Goal: Task Accomplishment & Management: Use online tool/utility

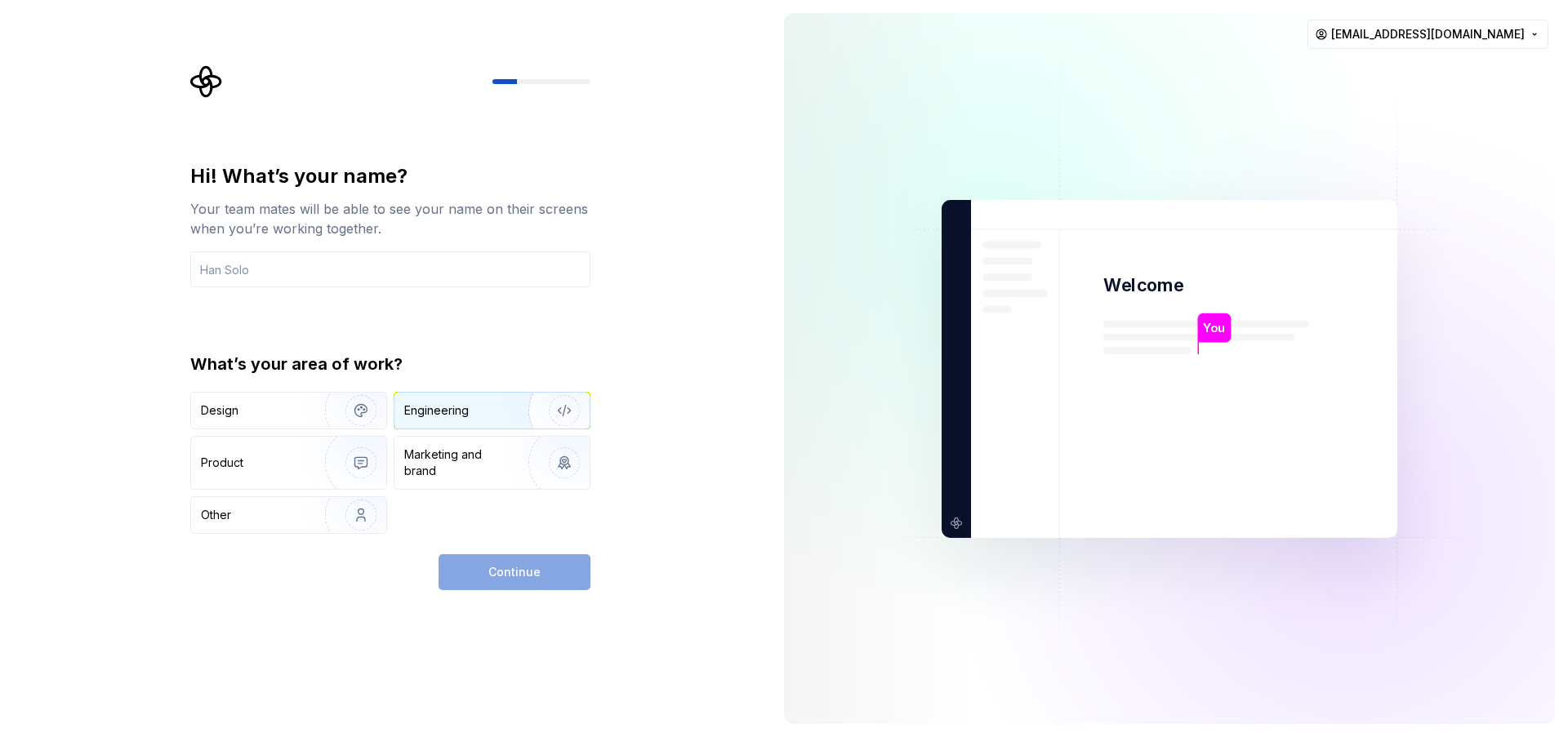
click at [449, 410] on div "Engineering" at bounding box center [436, 411] width 64 height 17
click at [348, 407] on img "button" at bounding box center [349, 410] width 104 height 109
click at [443, 411] on div "Engineering" at bounding box center [436, 411] width 64 height 17
click at [318, 270] on input "text" at bounding box center [390, 269] width 400 height 36
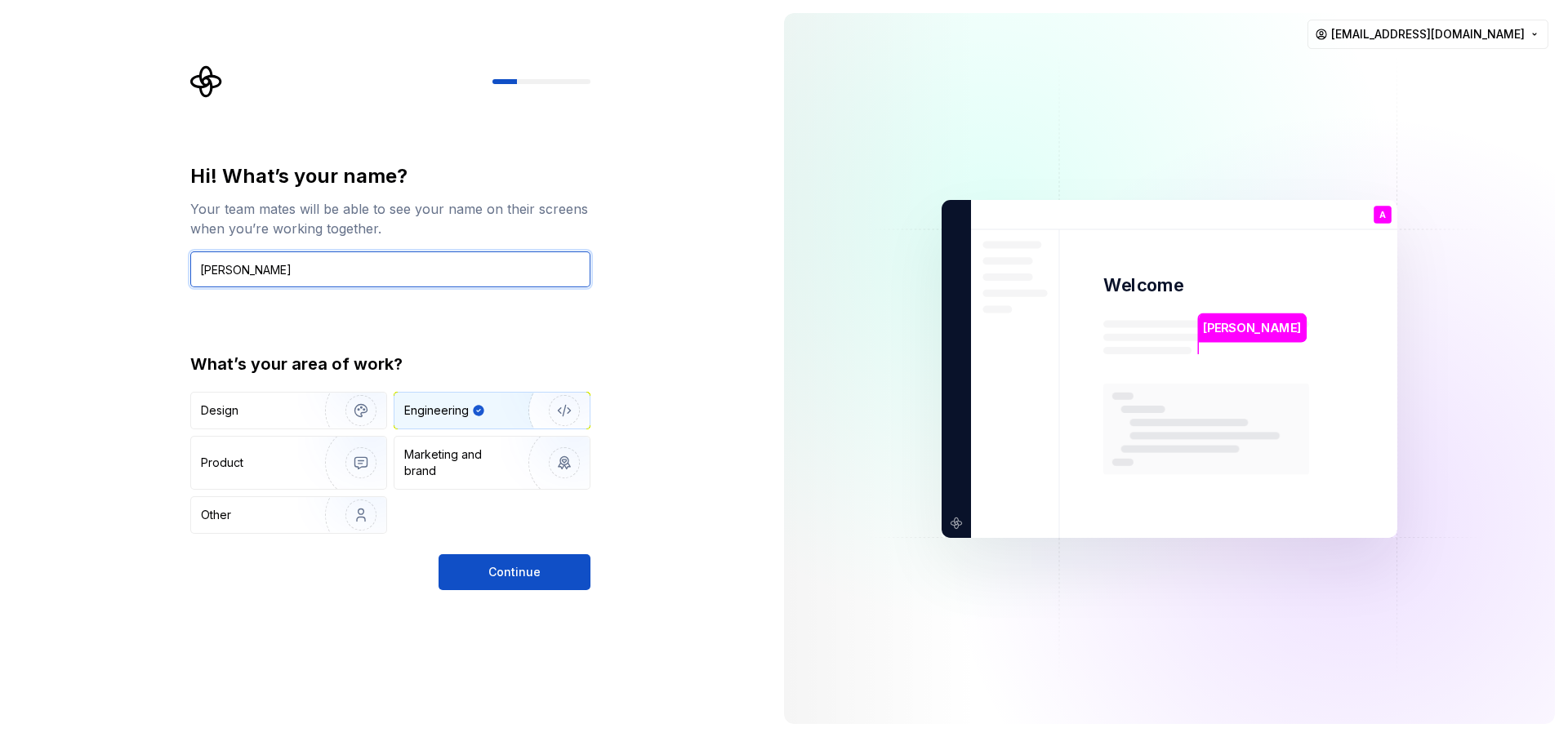
type input "Ashish Ziniya"
type button "Engineering"
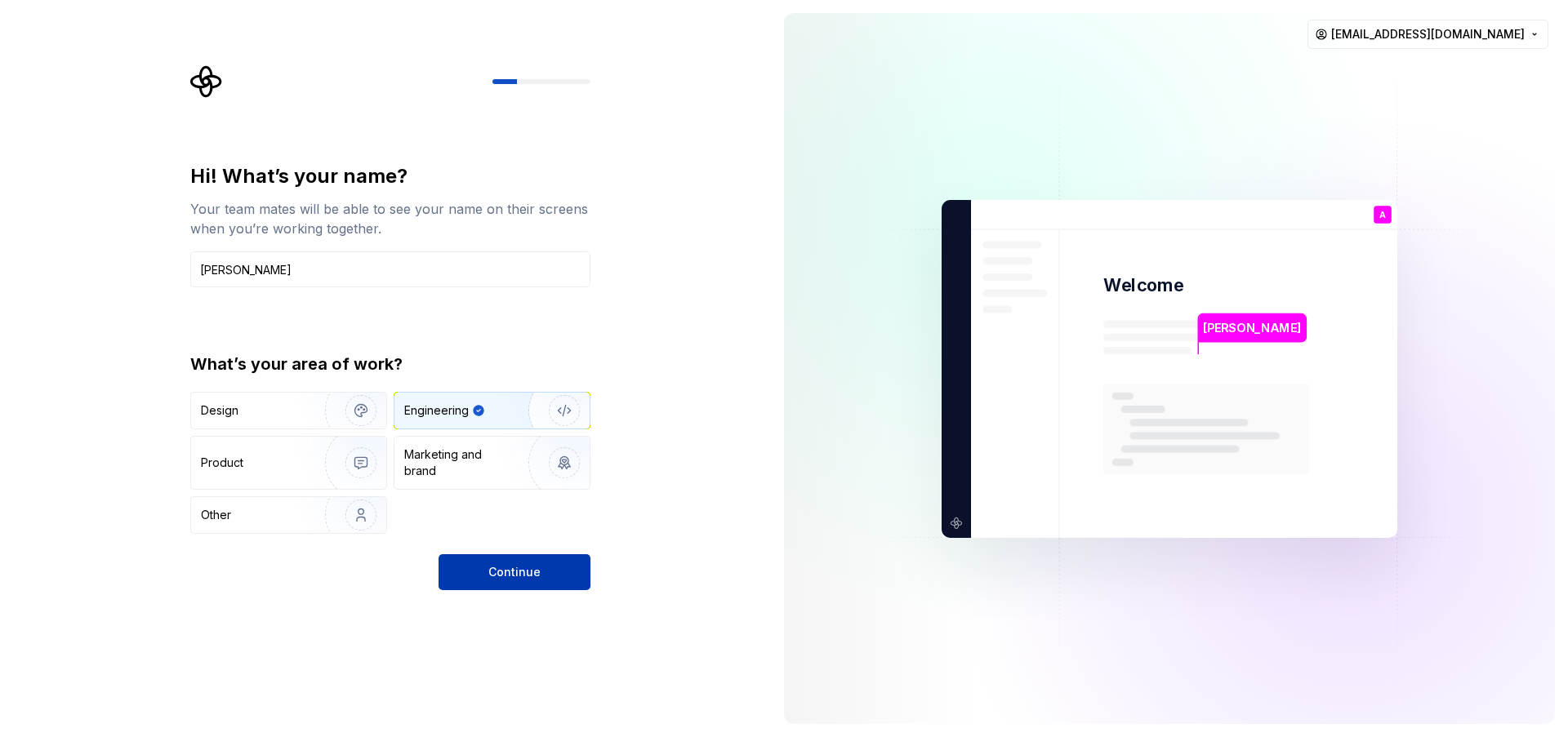
click at [486, 580] on button "Continue" at bounding box center [515, 572] width 152 height 36
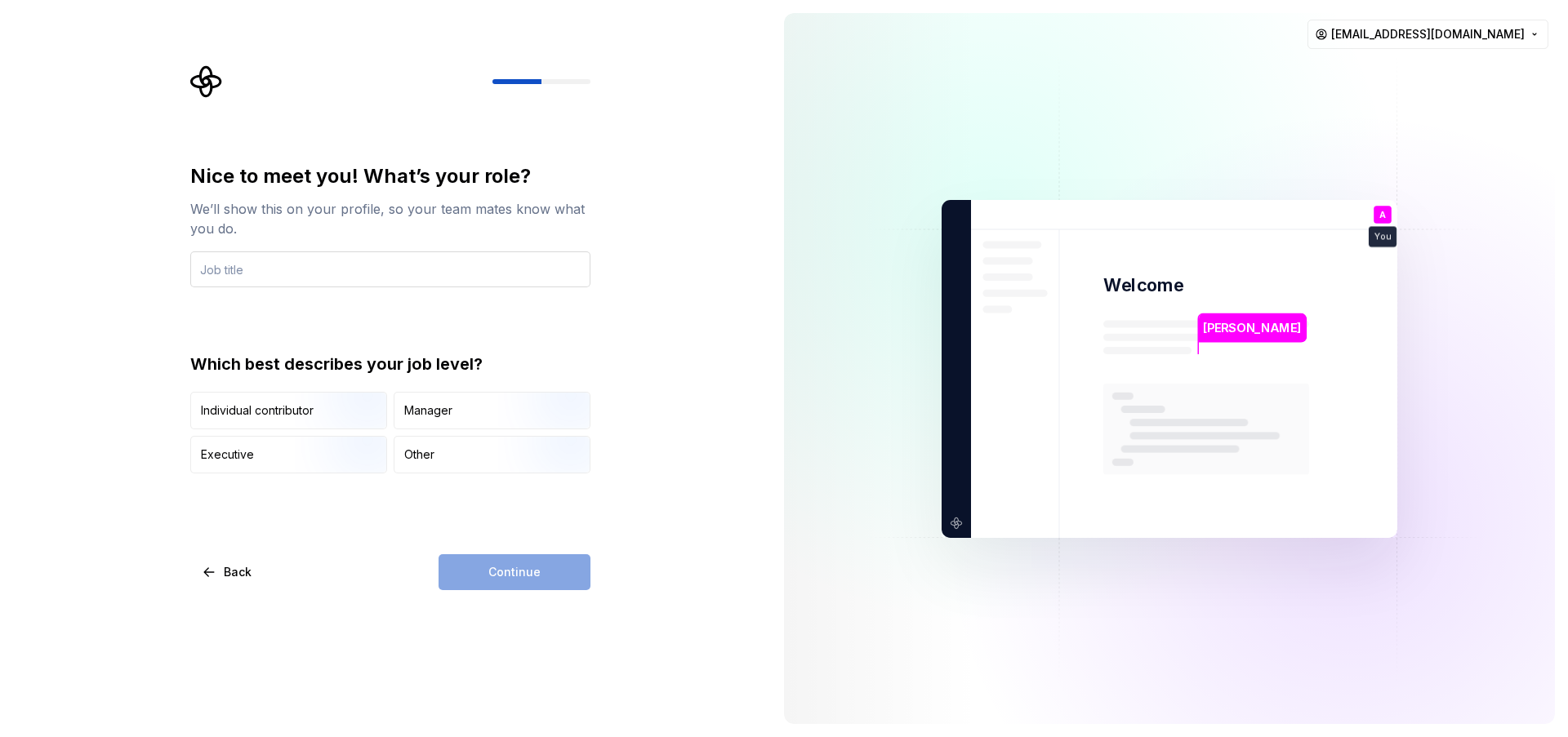
click at [407, 253] on input "text" at bounding box center [390, 269] width 400 height 36
click at [334, 420] on img "button" at bounding box center [346, 430] width 104 height 109
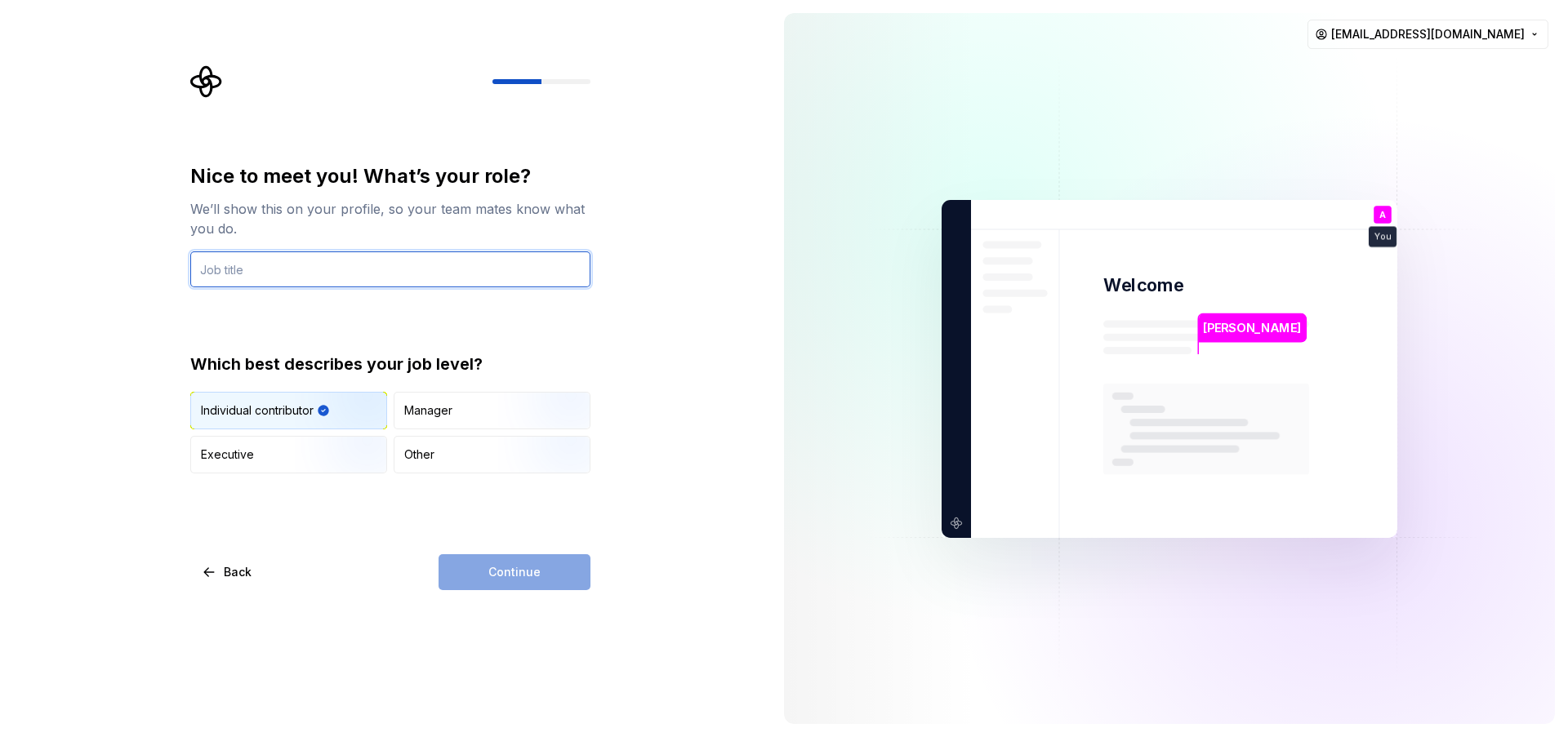
click at [382, 273] on input "text" at bounding box center [390, 269] width 400 height 36
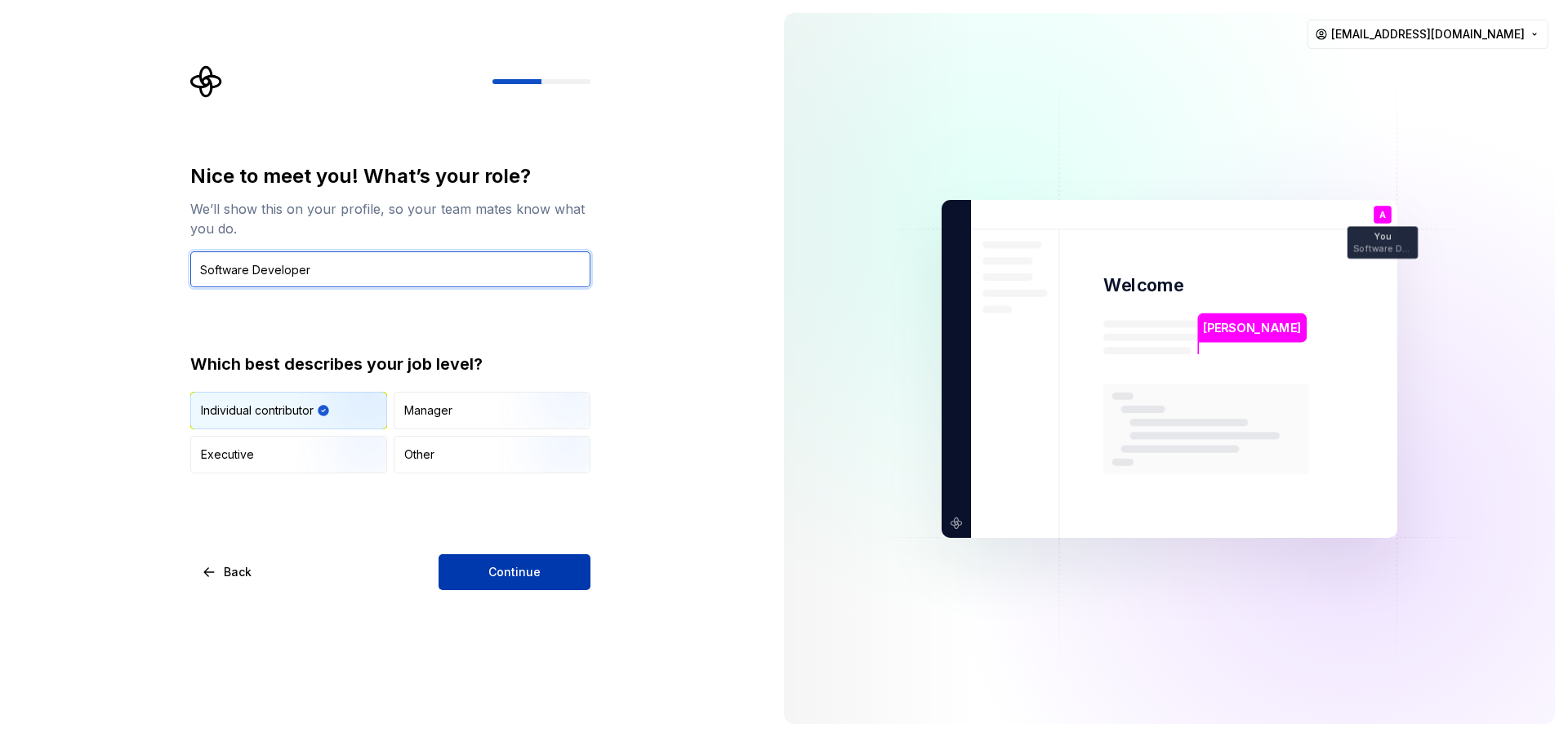
type input "Software Developer"
click at [544, 565] on button "Continue" at bounding box center [515, 572] width 152 height 36
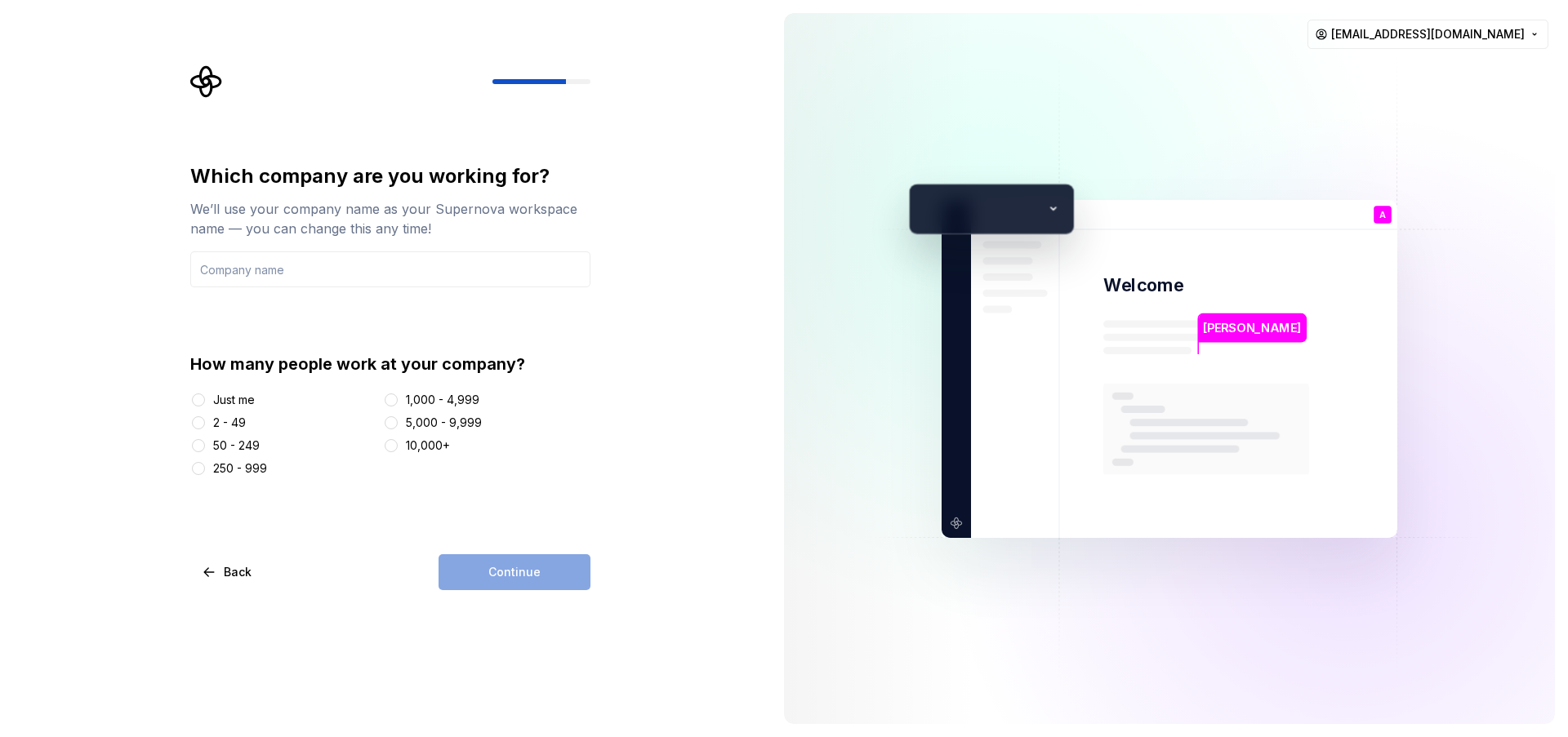
click at [229, 444] on div "50 - 249" at bounding box center [237, 446] width 47 height 17
click at [205, 444] on button "50 - 249" at bounding box center [199, 446] width 13 height 13
click at [368, 278] on input "text" at bounding box center [390, 269] width 400 height 36
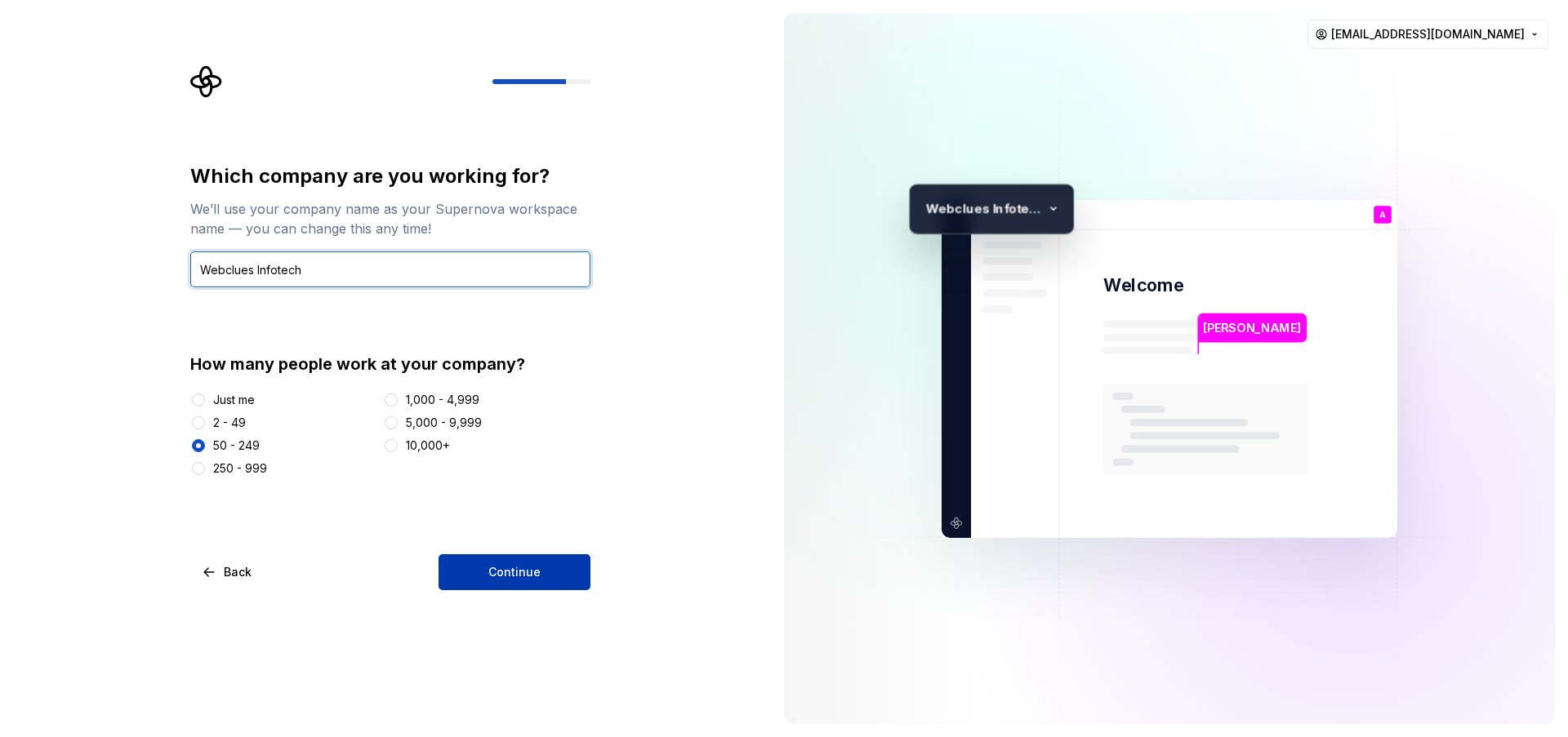
type input "Webclues Infotech"
click at [513, 583] on button "Continue" at bounding box center [515, 572] width 152 height 36
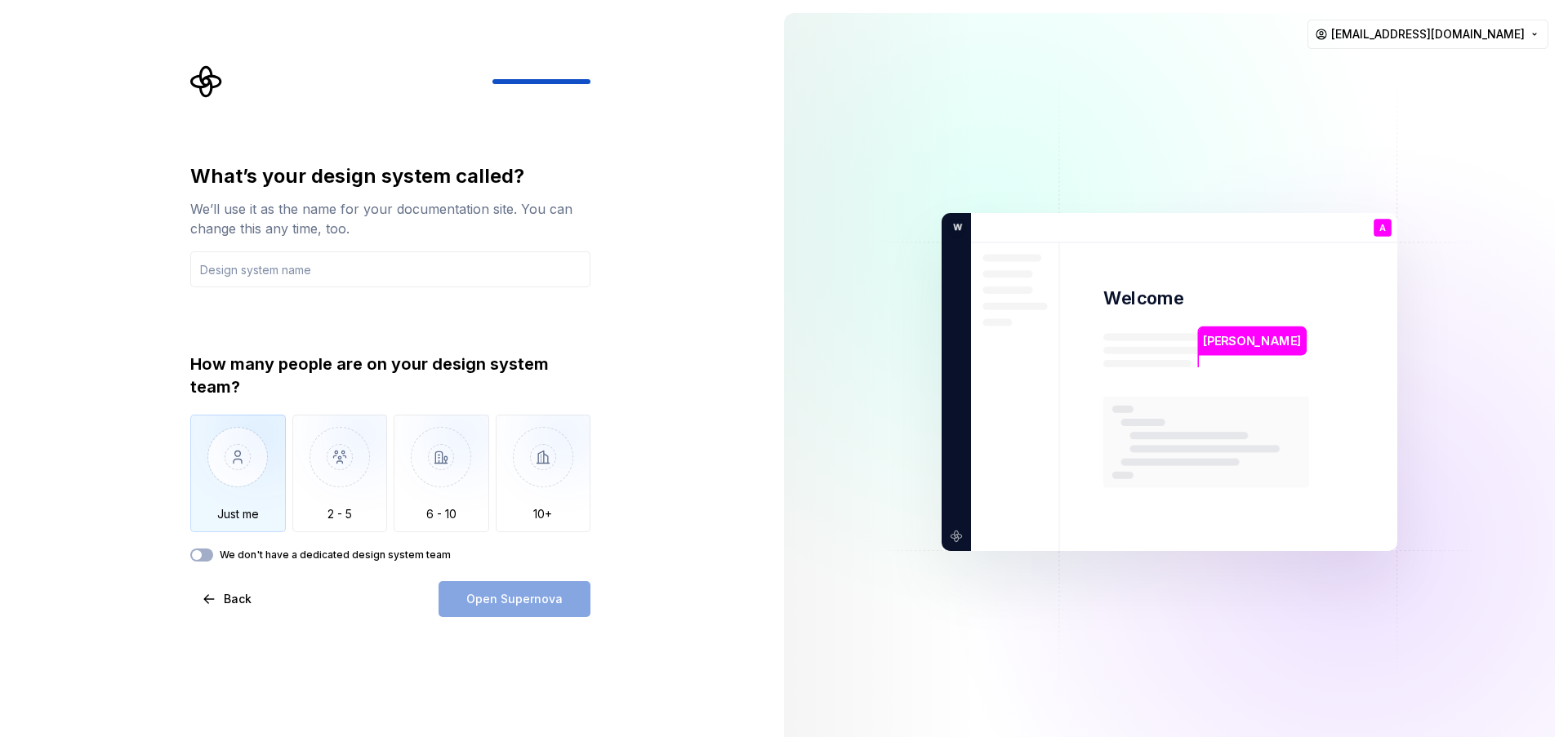
click at [209, 492] on img "button" at bounding box center [238, 469] width 96 height 109
click at [199, 556] on span "button" at bounding box center [197, 555] width 10 height 10
click at [256, 262] on input "text" at bounding box center [390, 269] width 400 height 36
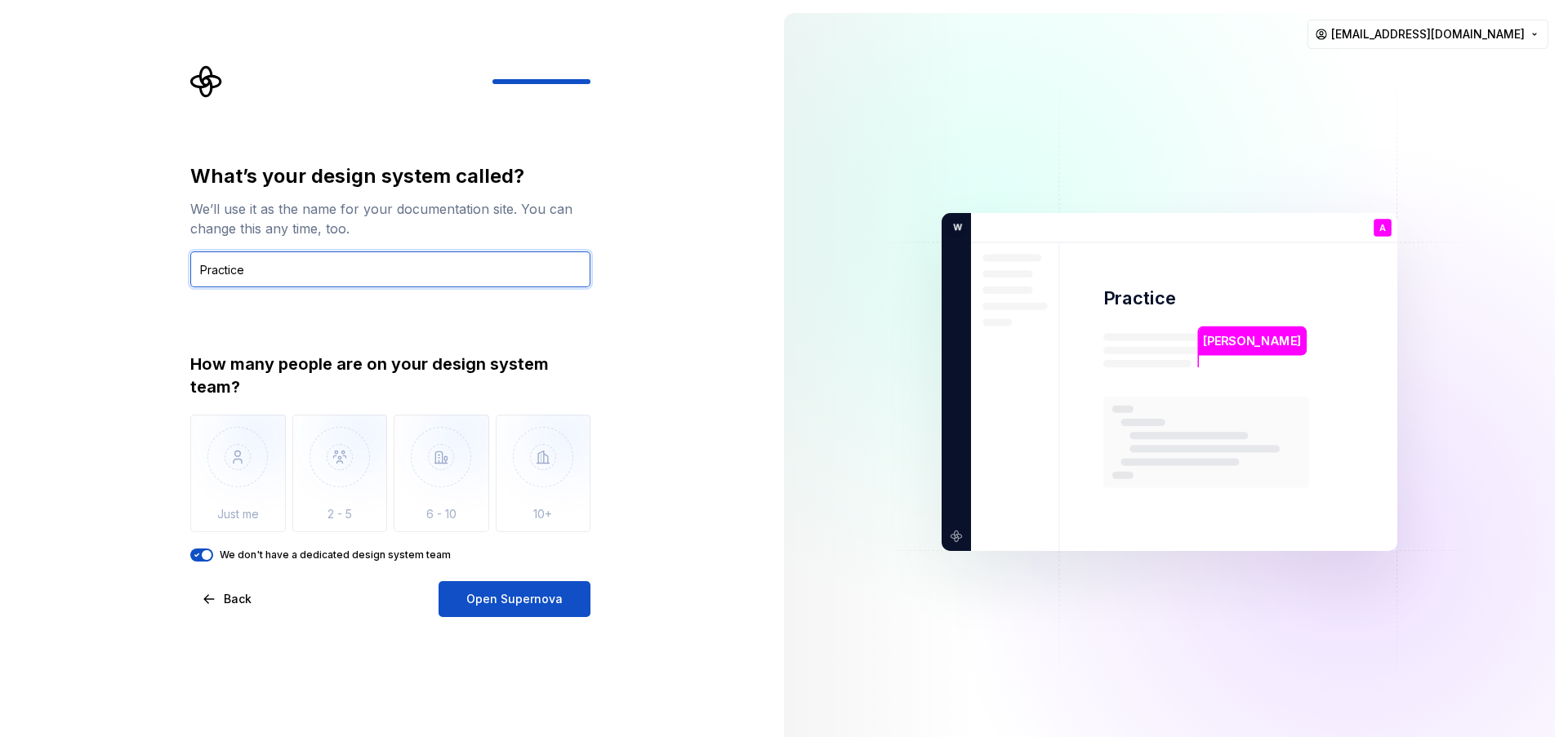
type input "Practice"
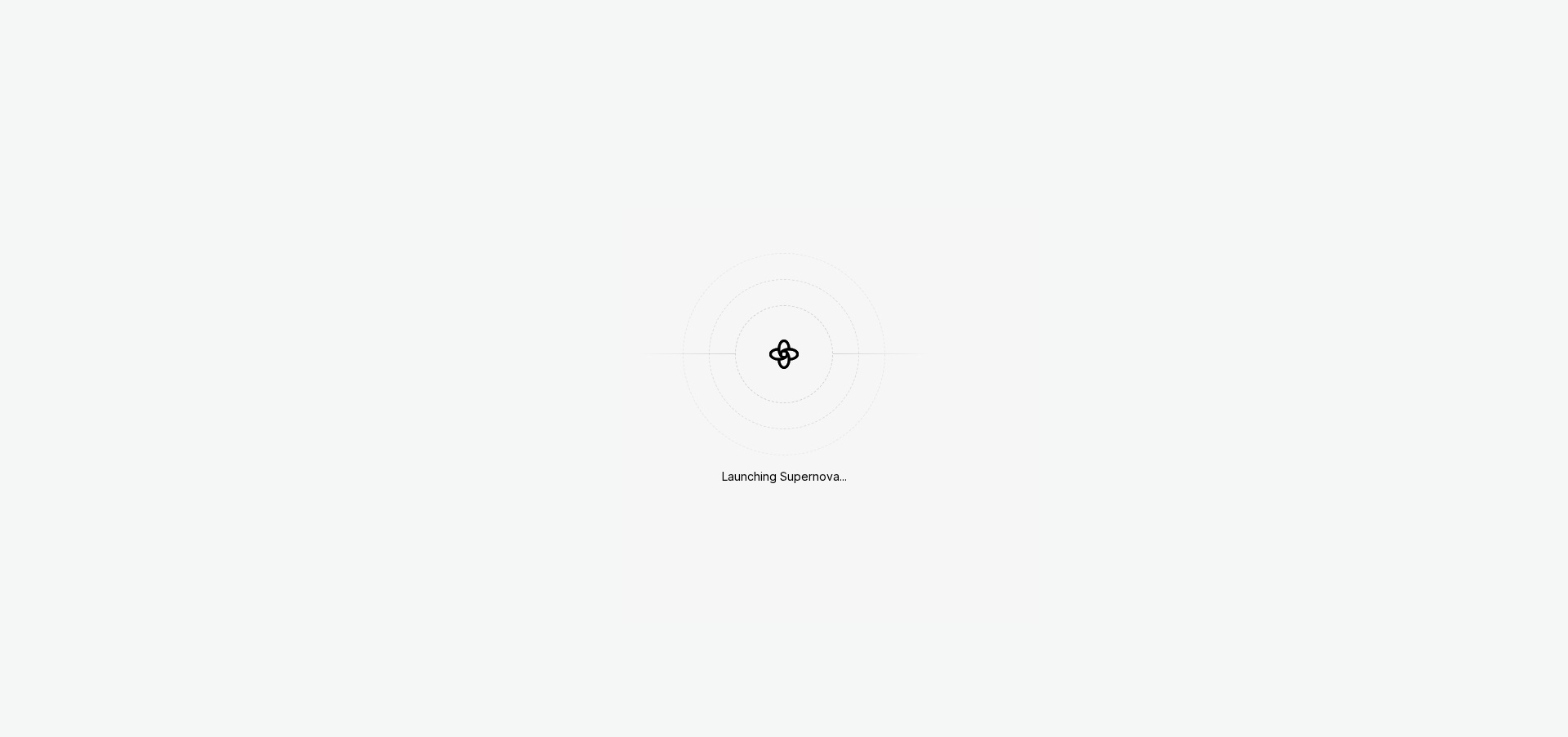
drag, startPoint x: 957, startPoint y: 230, endPoint x: 1010, endPoint y: 254, distance: 58.2
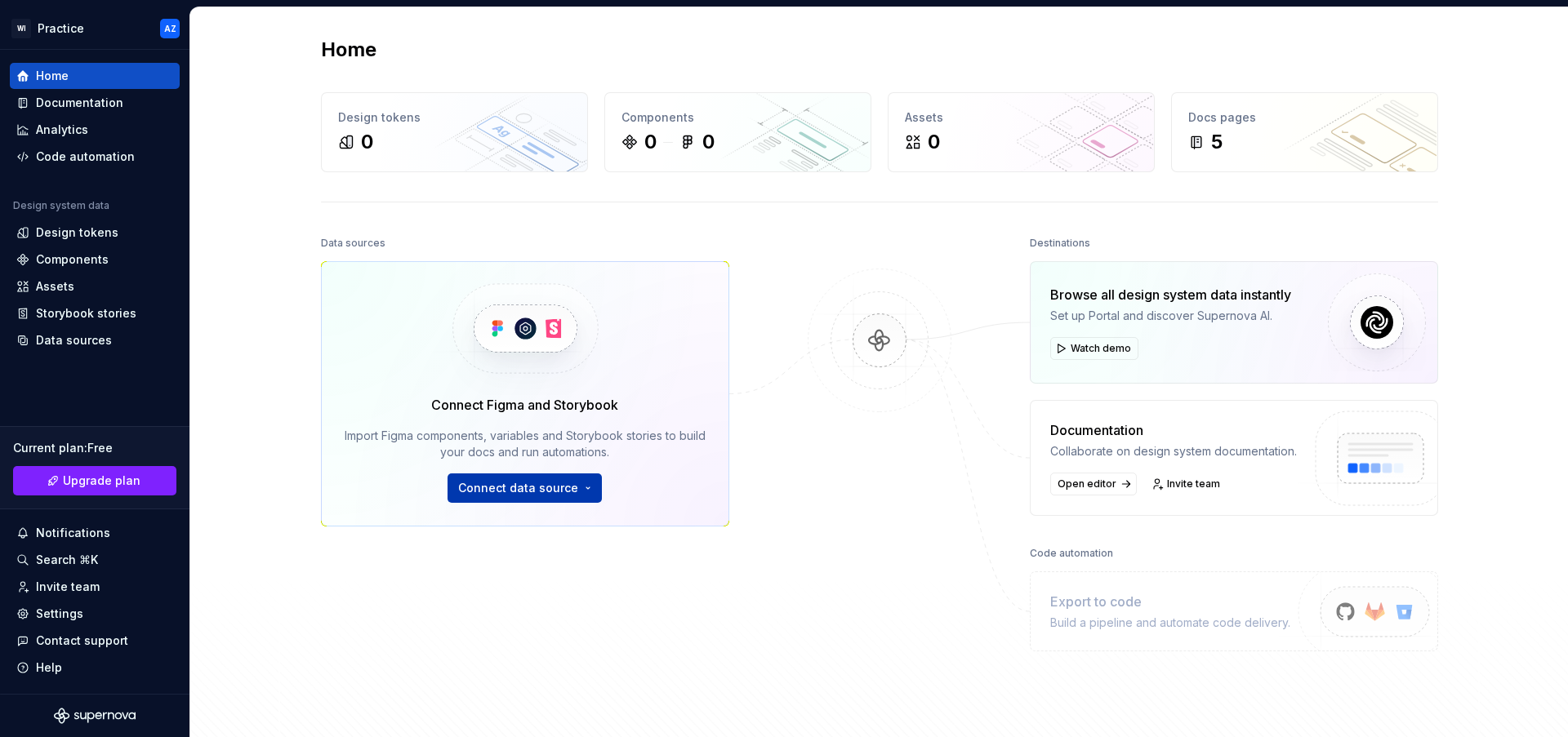
click at [585, 494] on button "Connect data source" at bounding box center [524, 488] width 154 height 29
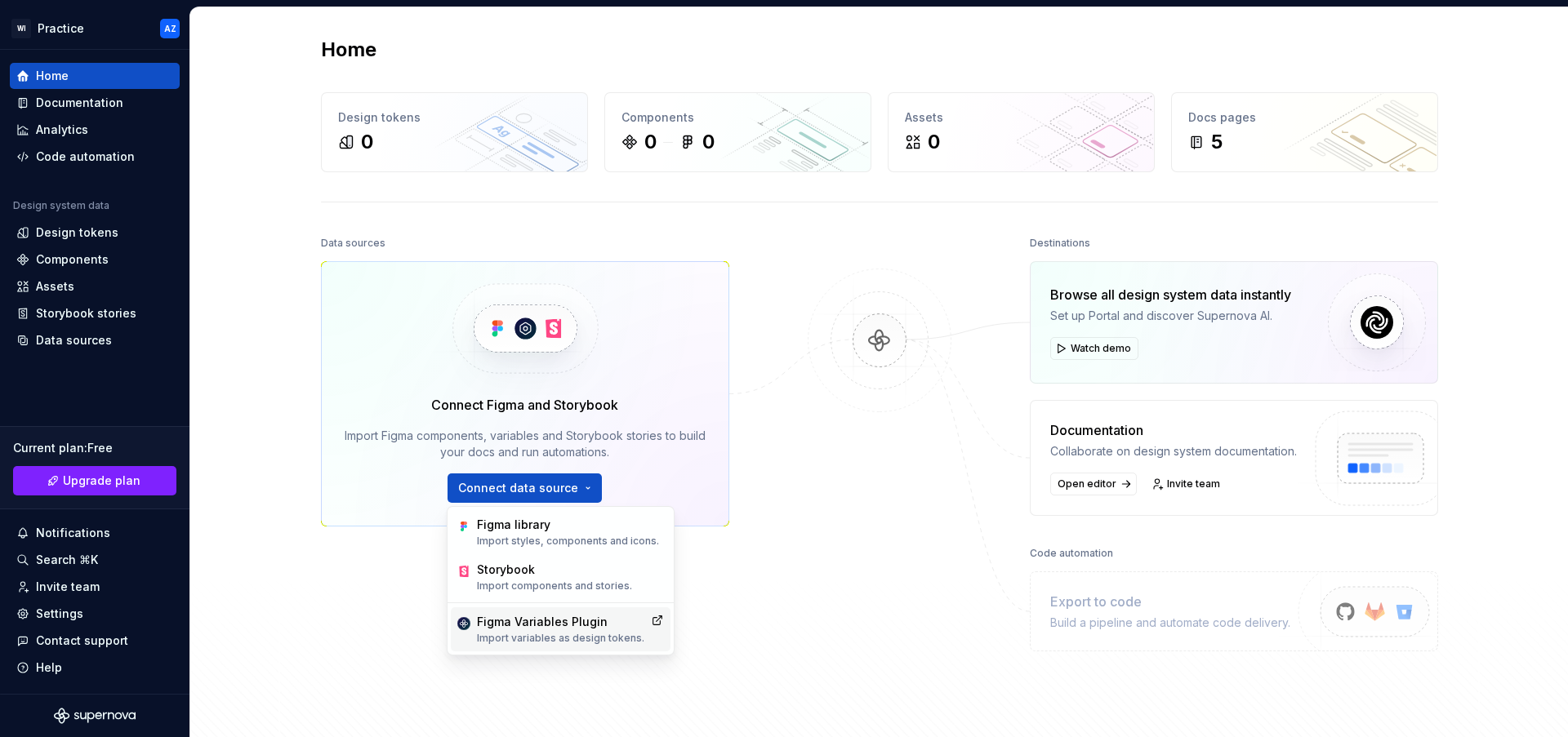
click at [561, 625] on div "Figma Variables Plugin" at bounding box center [560, 622] width 168 height 17
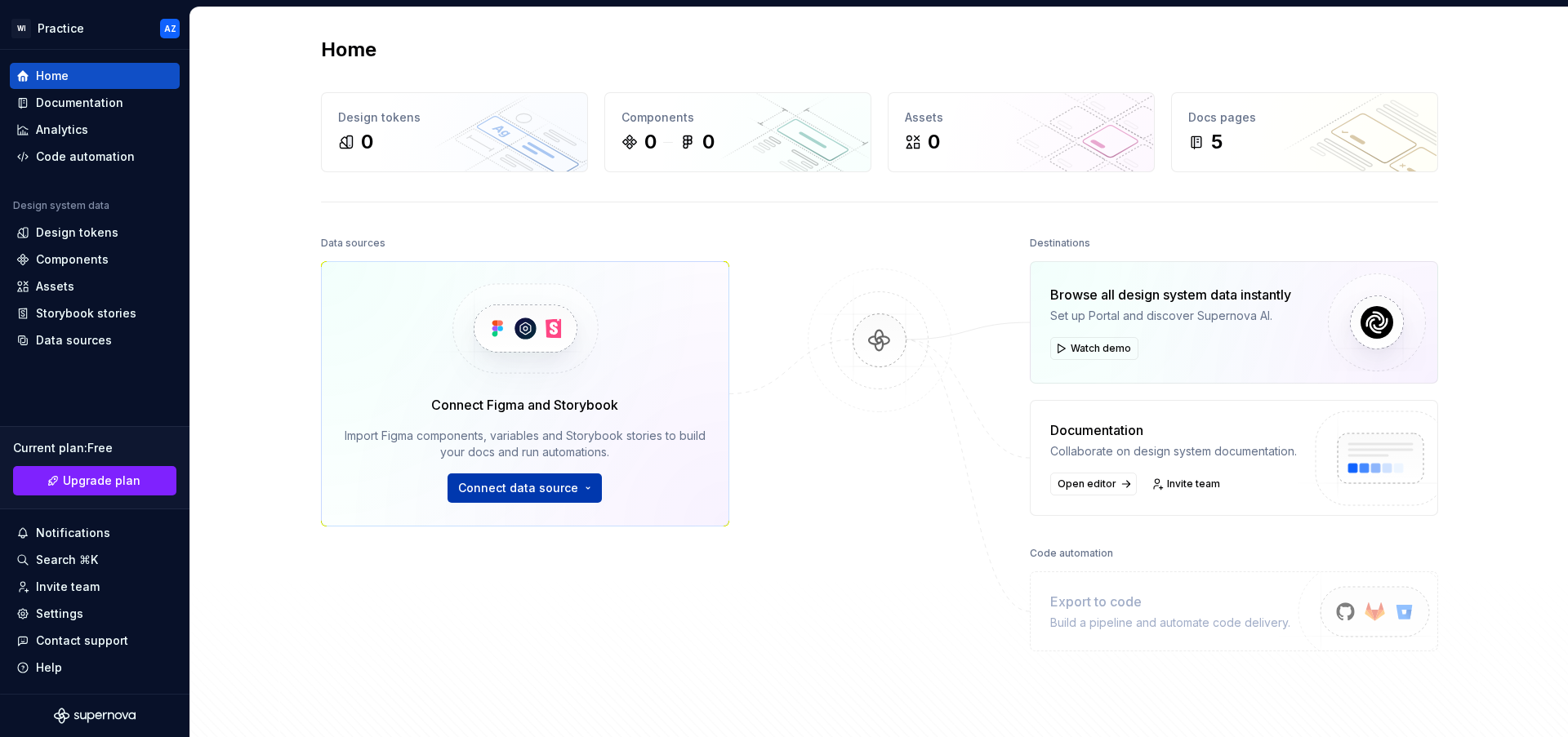
click at [510, 477] on button "Connect data source" at bounding box center [524, 488] width 154 height 29
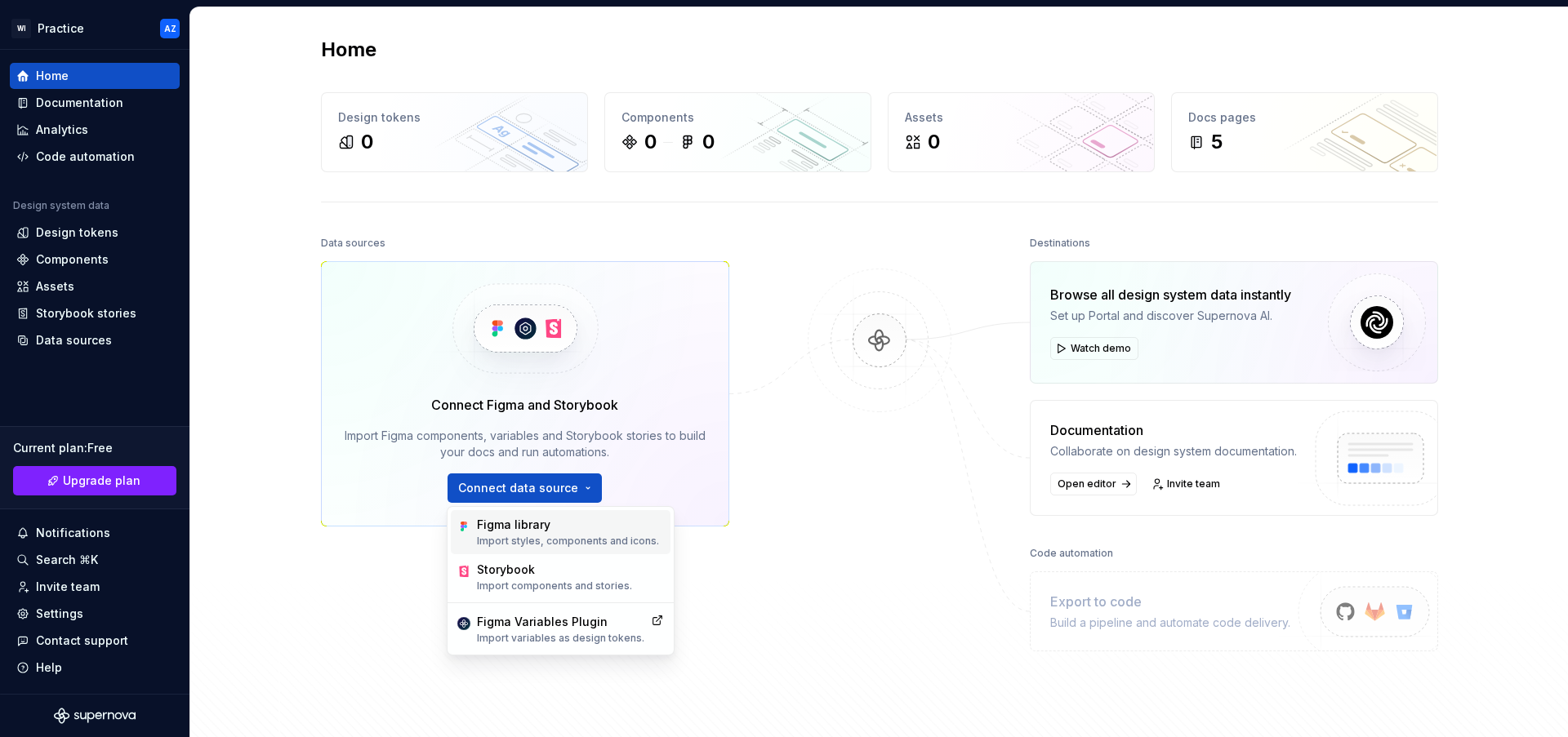
click at [543, 538] on p "Import styles, components and icons." at bounding box center [568, 541] width 182 height 13
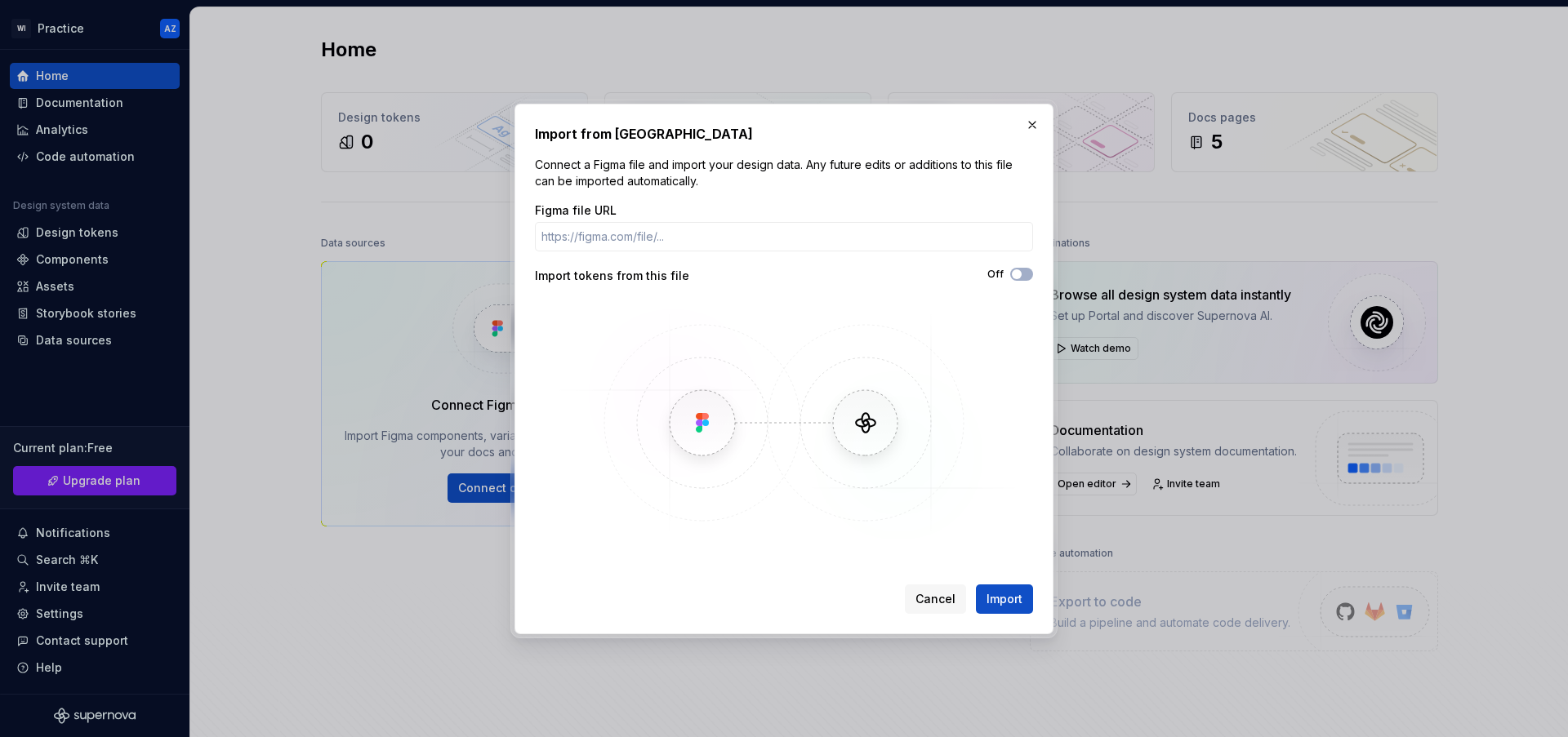
click at [733, 414] on img at bounding box center [784, 423] width 474 height 245
click at [1038, 128] on button "button" at bounding box center [1032, 124] width 23 height 23
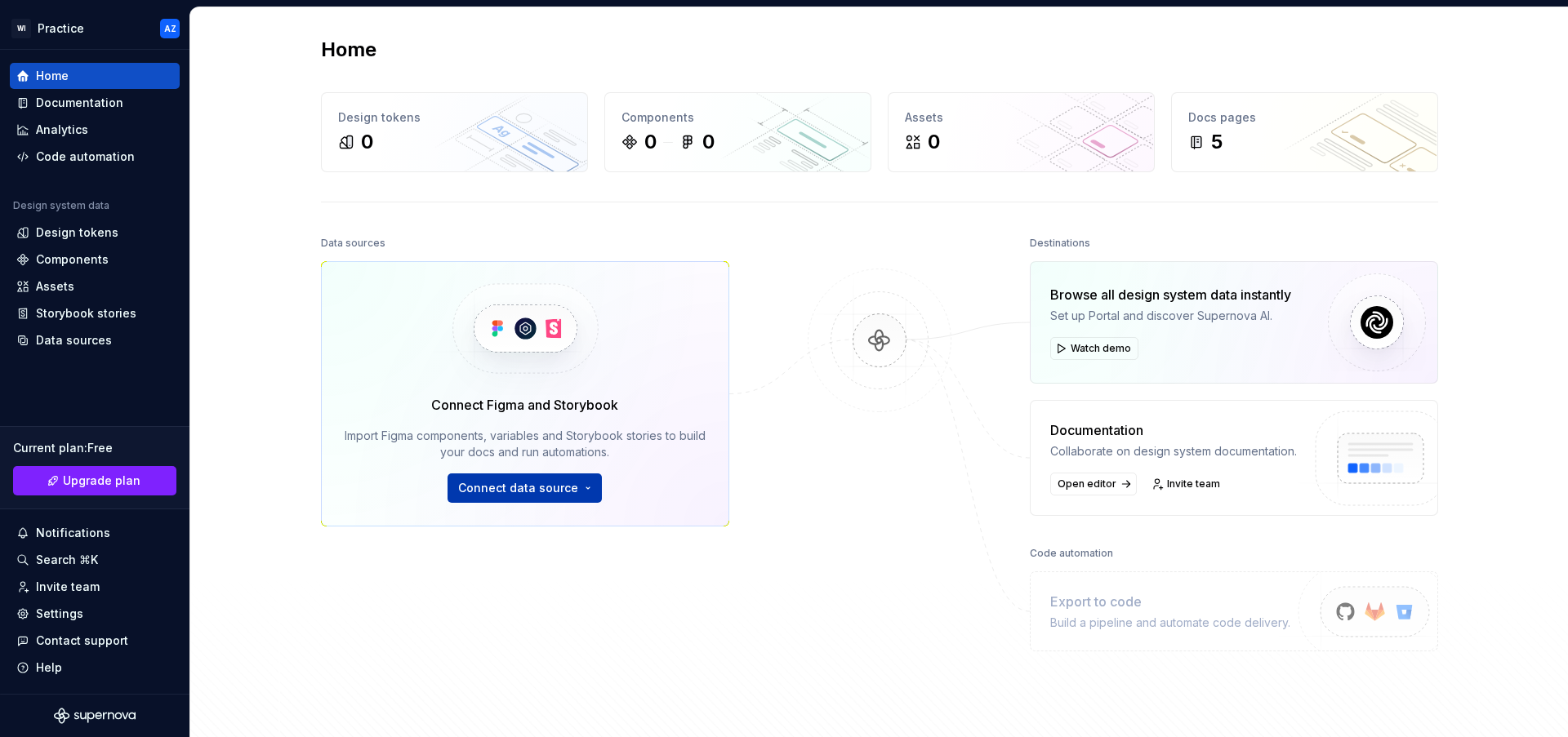
click at [517, 491] on span "Connect data source" at bounding box center [518, 489] width 120 height 17
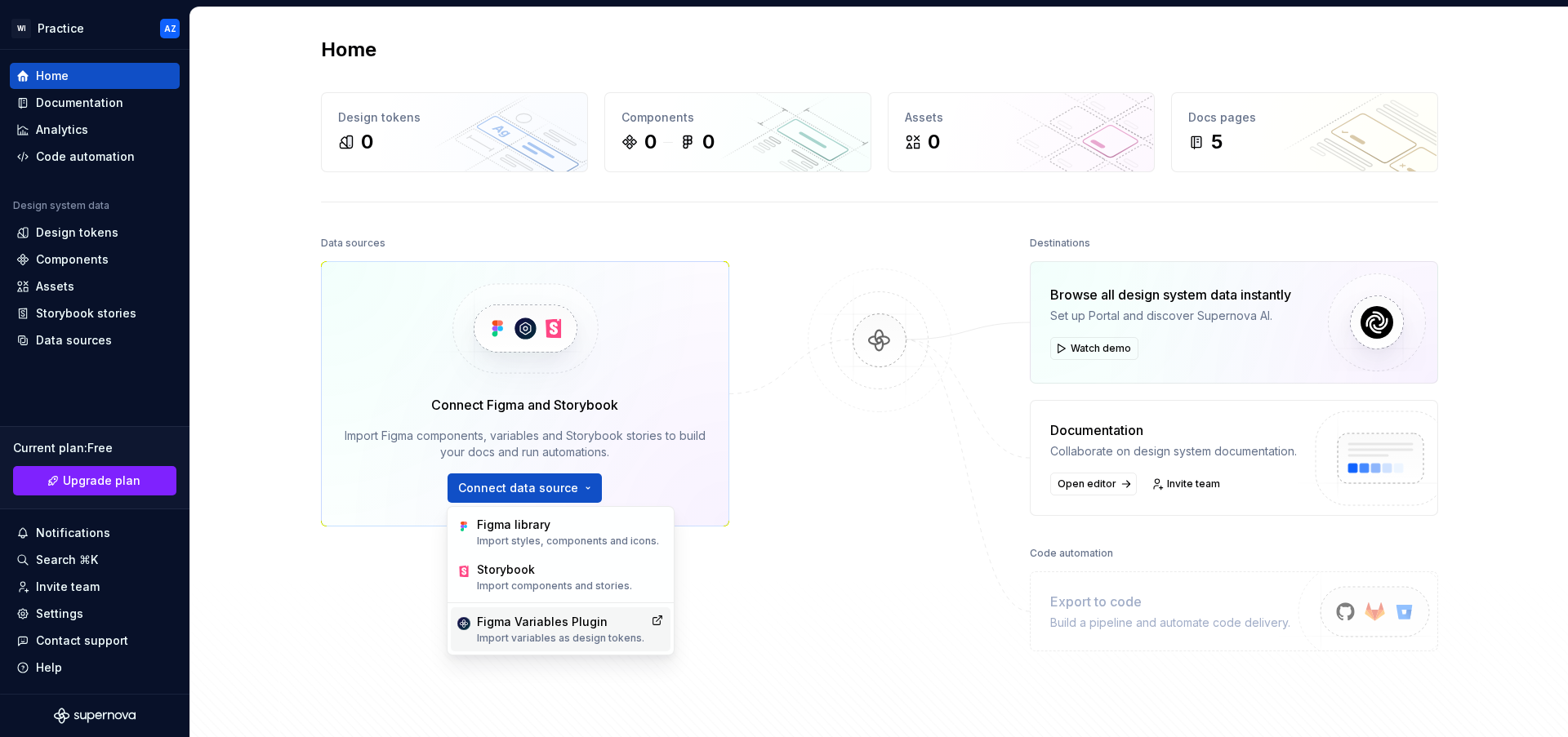
click at [540, 625] on div "Figma Variables Plugin" at bounding box center [560, 622] width 168 height 17
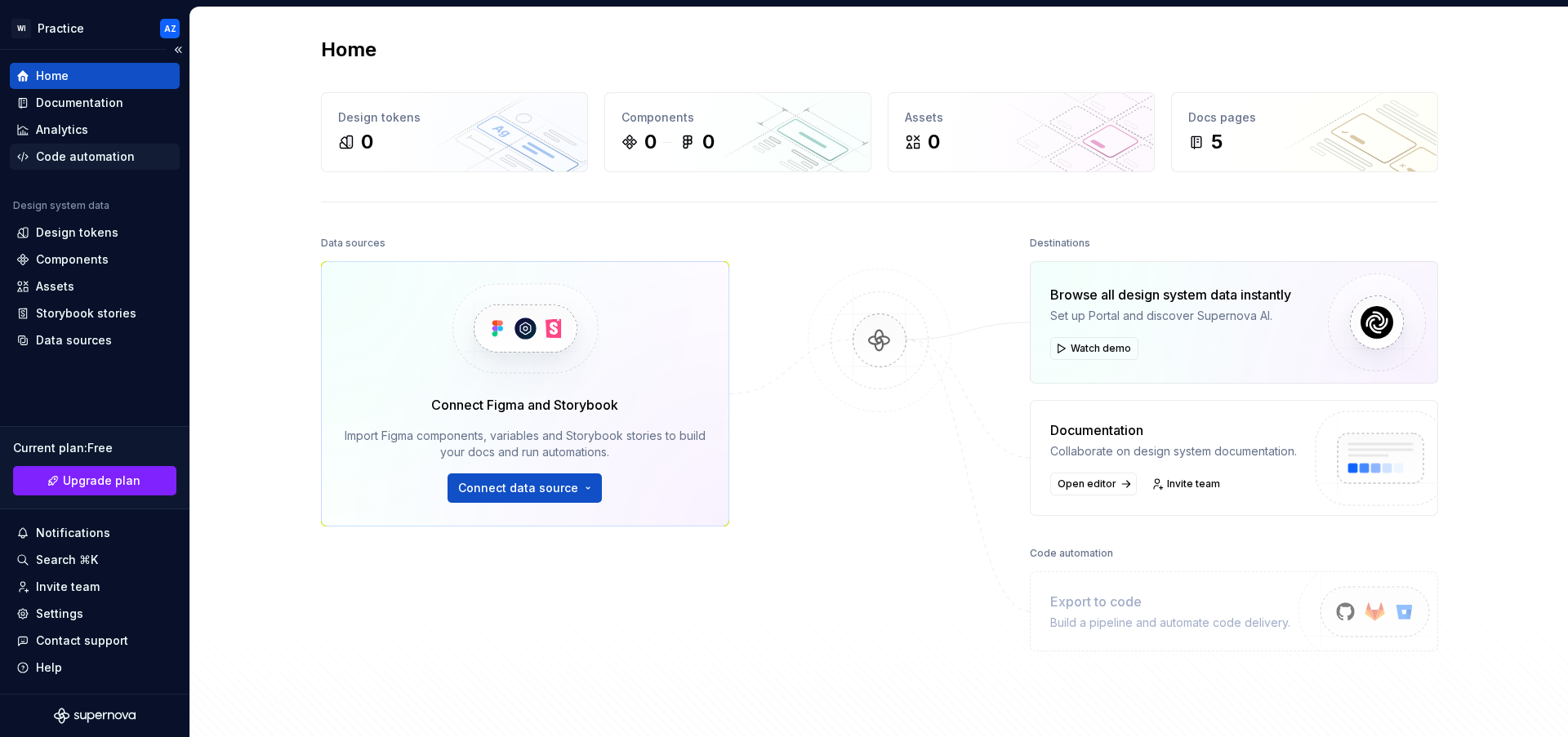
click at [130, 161] on div "Code automation" at bounding box center [95, 157] width 157 height 17
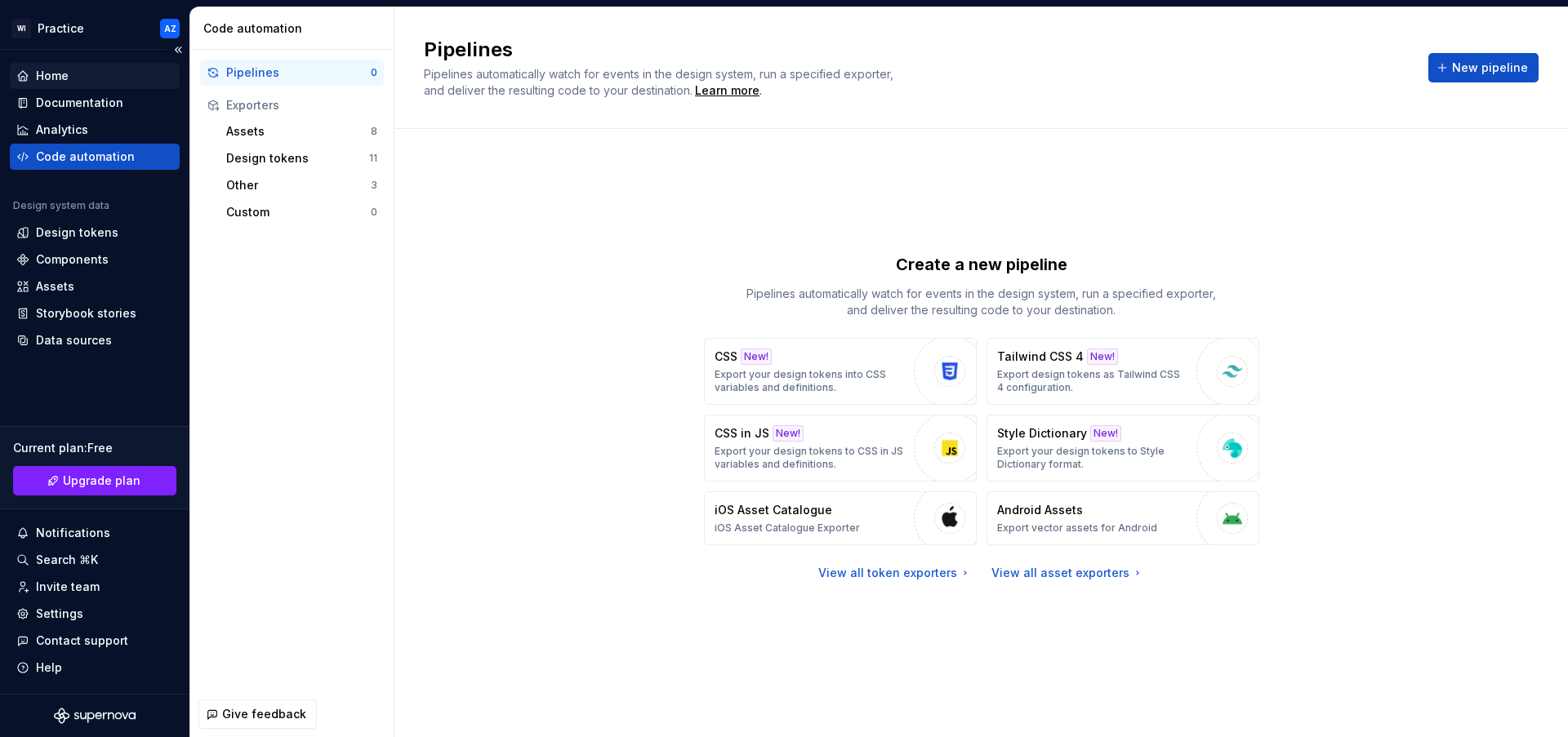
click at [126, 77] on div "Home" at bounding box center [95, 76] width 157 height 17
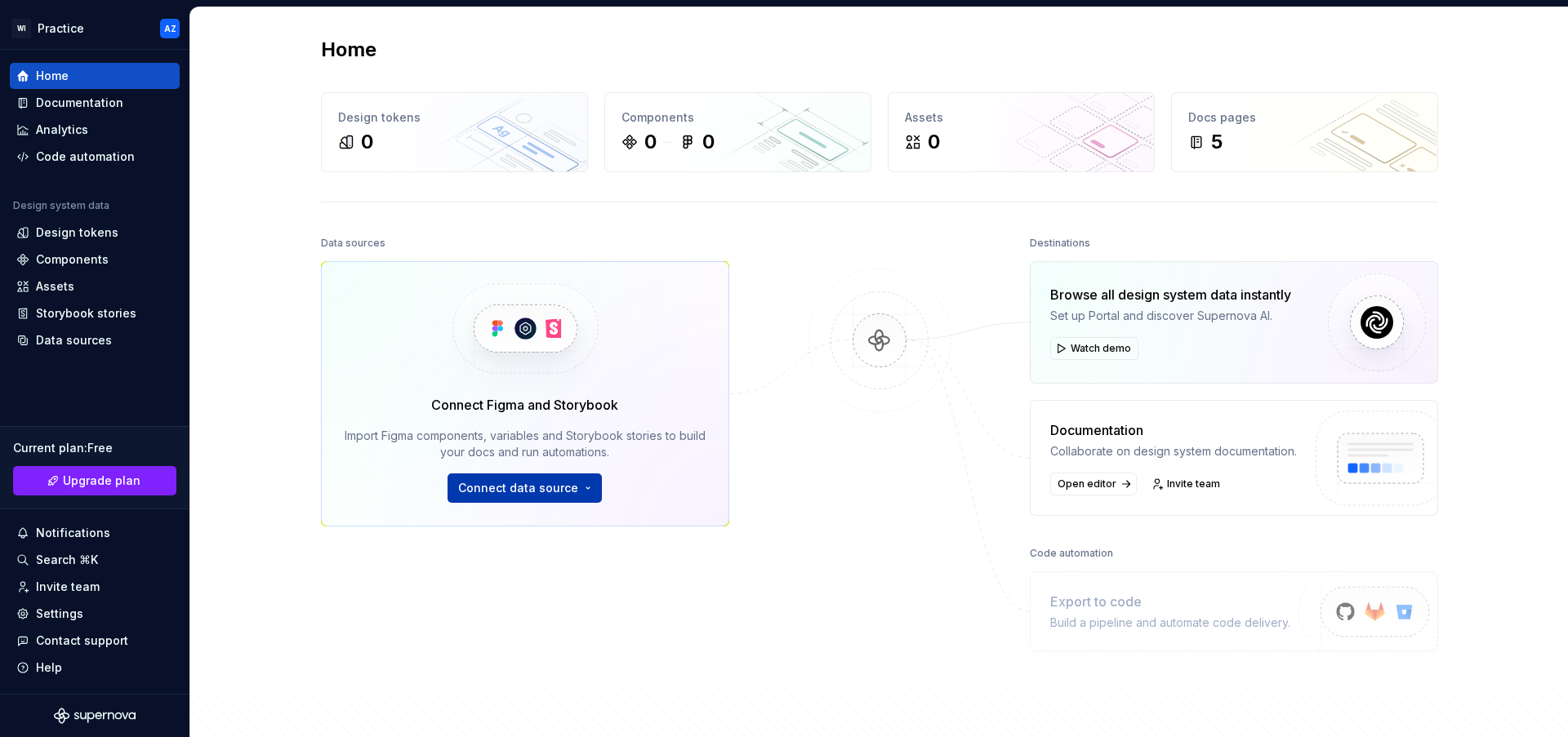
click at [562, 489] on span "Connect data source" at bounding box center [518, 489] width 120 height 17
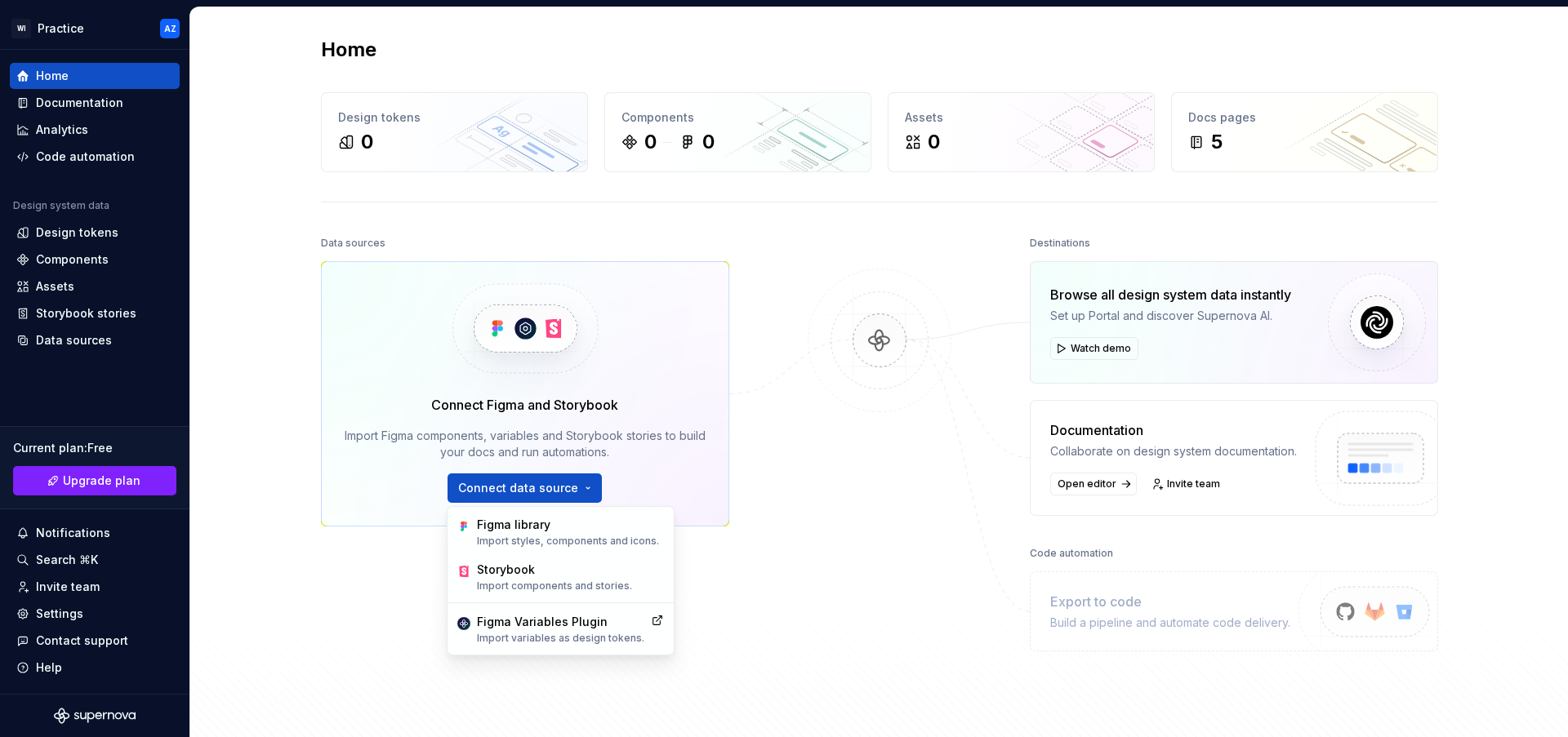
click at [847, 494] on div at bounding box center [879, 453] width 163 height 443
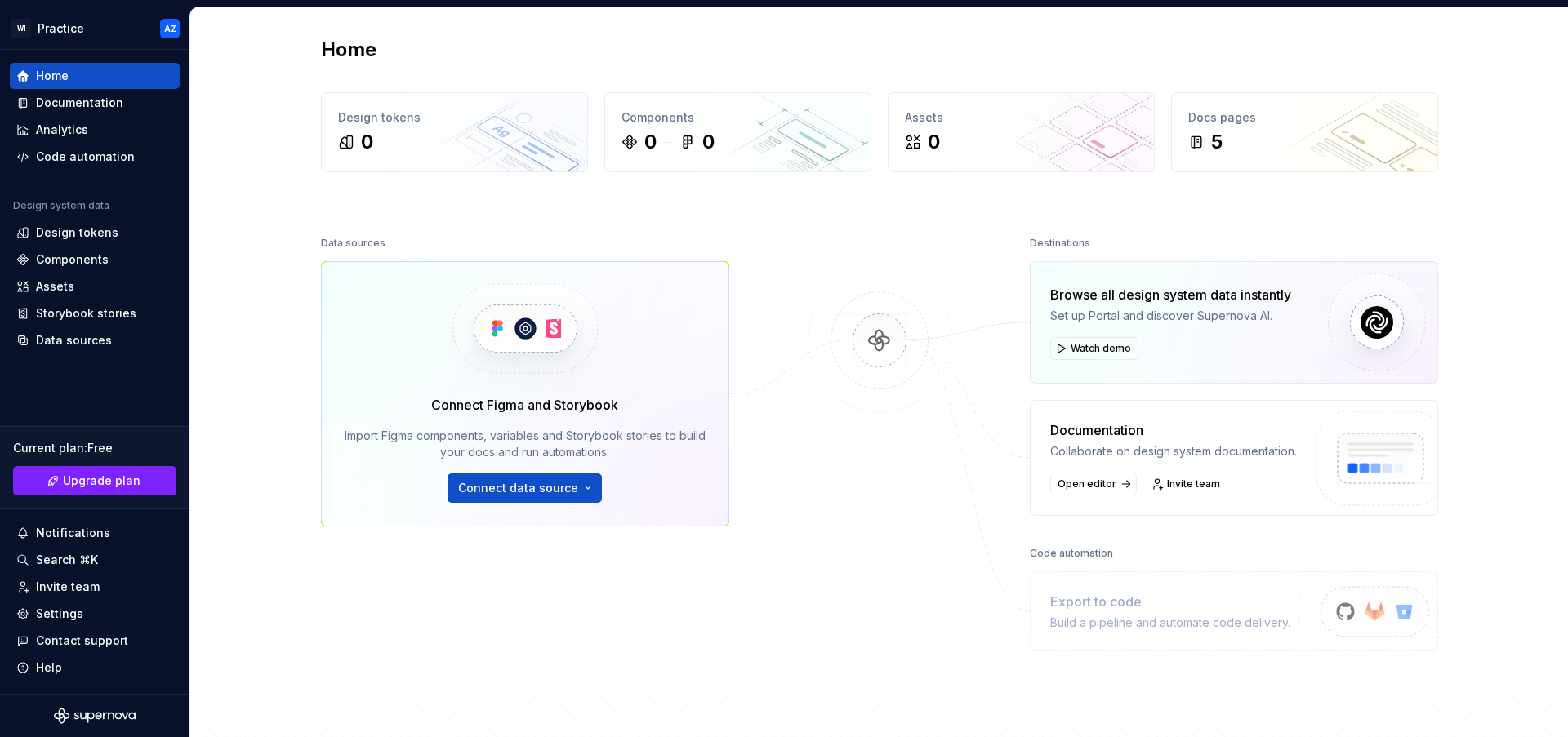
click at [862, 340] on img at bounding box center [879, 357] width 158 height 177
click at [1207, 107] on div "Docs pages 5" at bounding box center [1304, 133] width 265 height 78
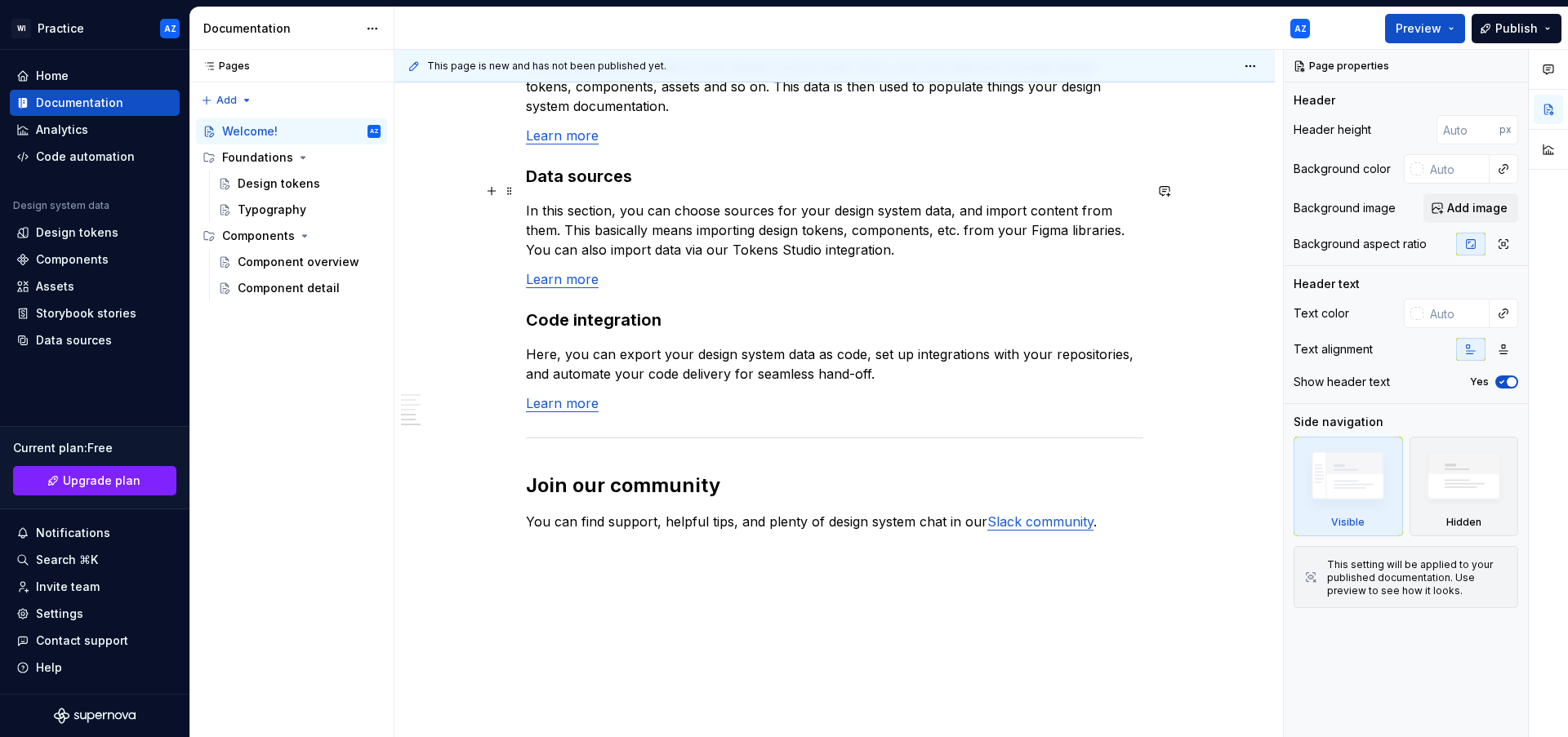
scroll to position [1323, 0]
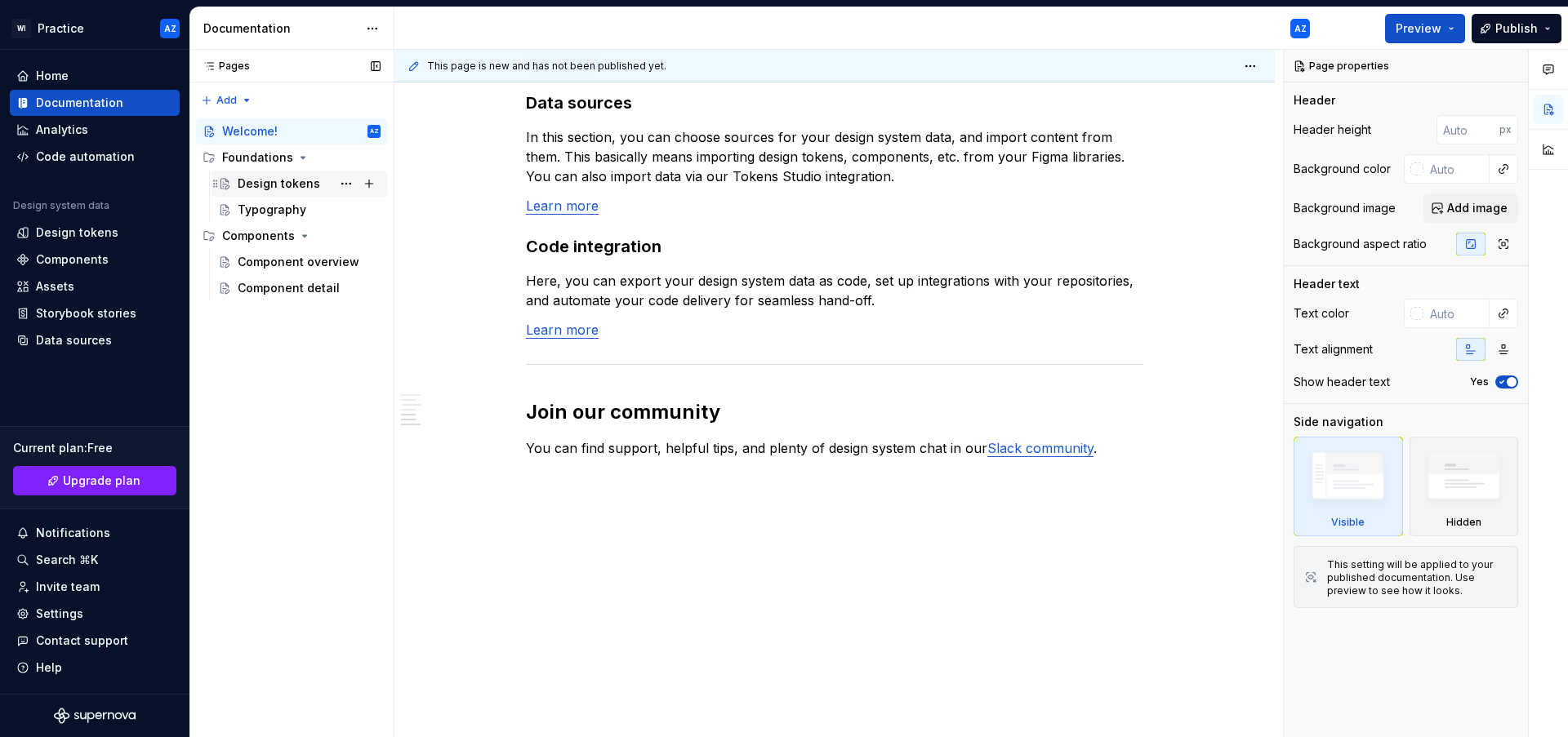
click at [290, 182] on div "Design tokens" at bounding box center [279, 183] width 83 height 17
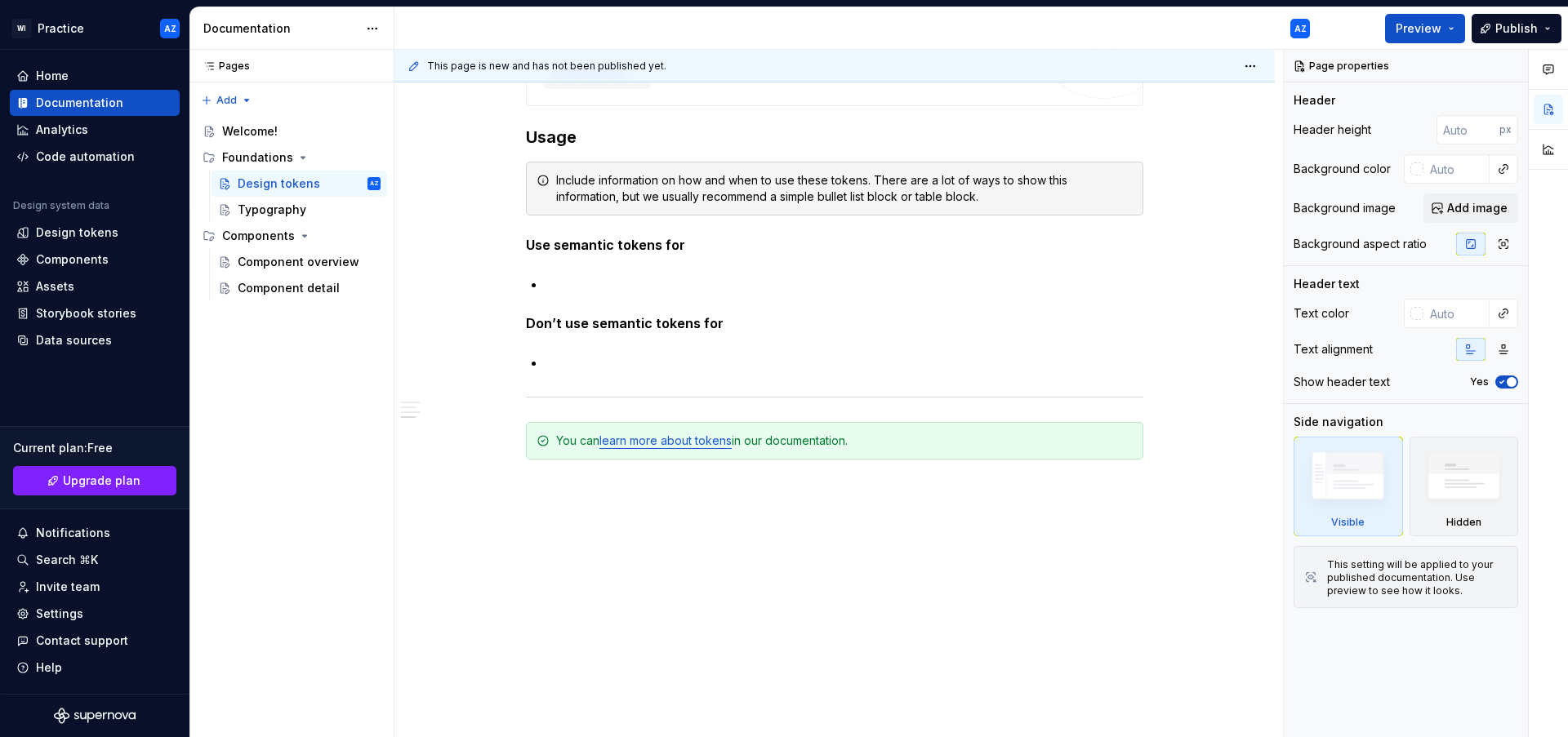
scroll to position [1306, 0]
click at [343, 214] on button "Page tree" at bounding box center [345, 209] width 23 height 23
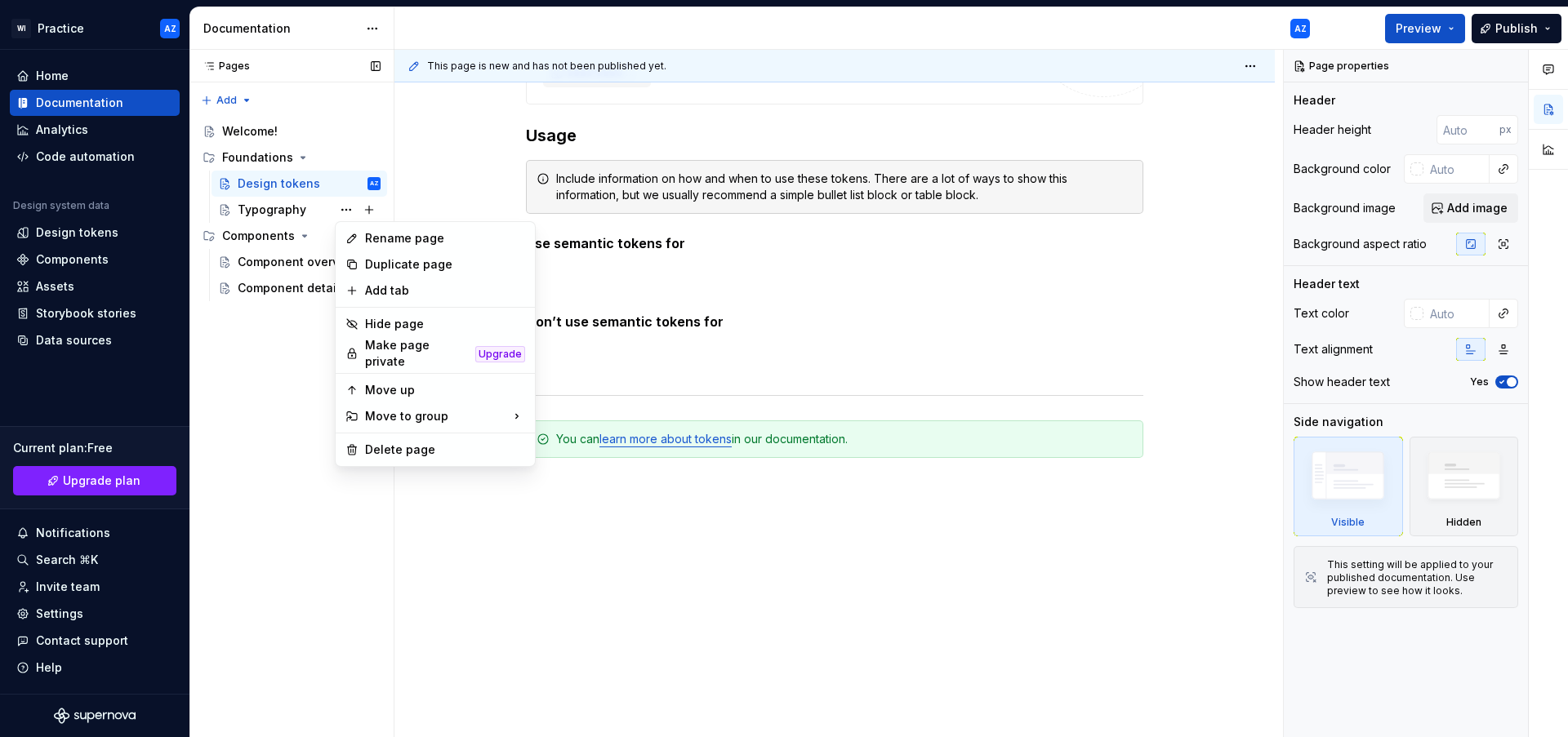
click at [308, 210] on div "Pages Pages Add Accessibility guide for tree Page tree. Navigate the tree with …" at bounding box center [291, 394] width 204 height 688
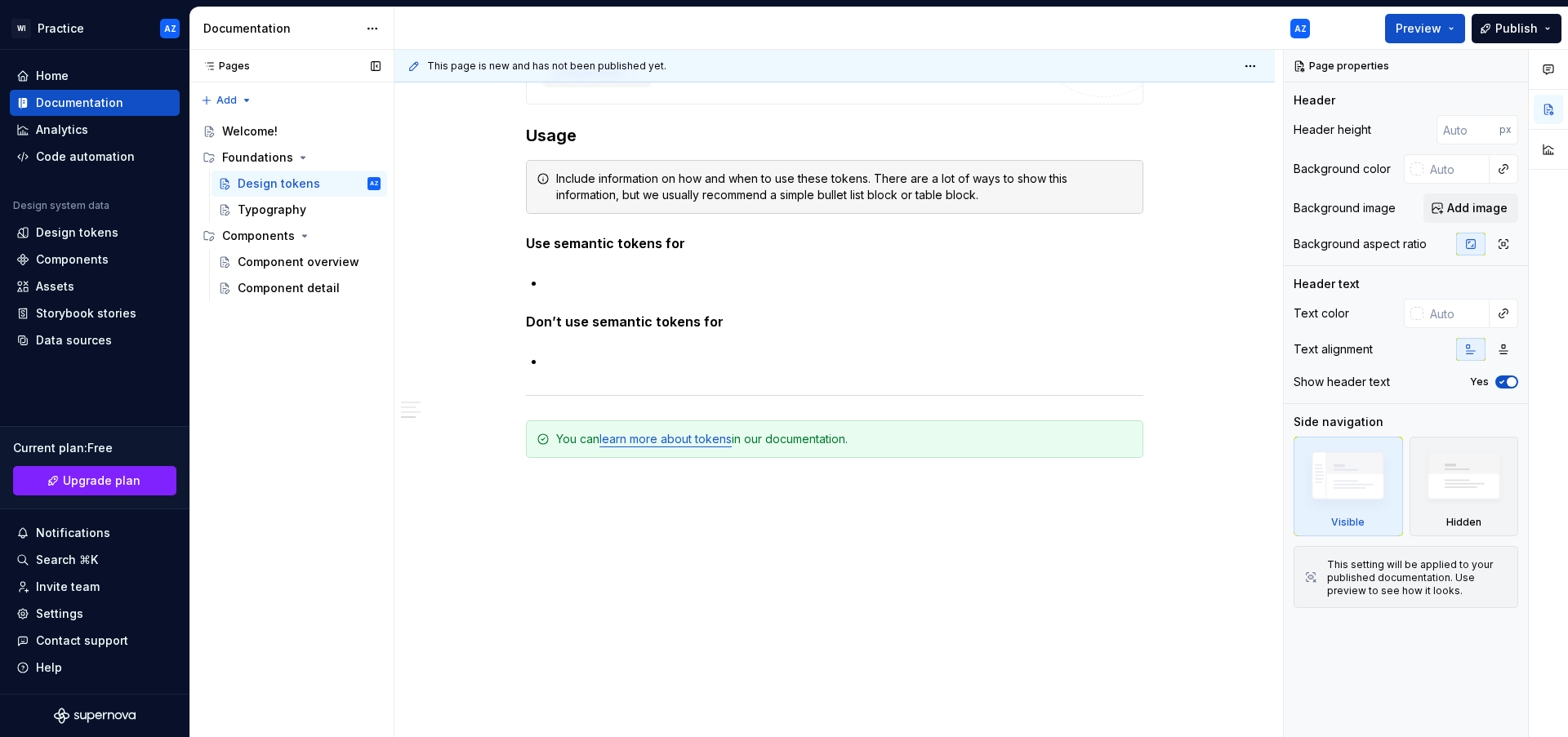
click at [308, 210] on div "Typography" at bounding box center [309, 210] width 143 height 17
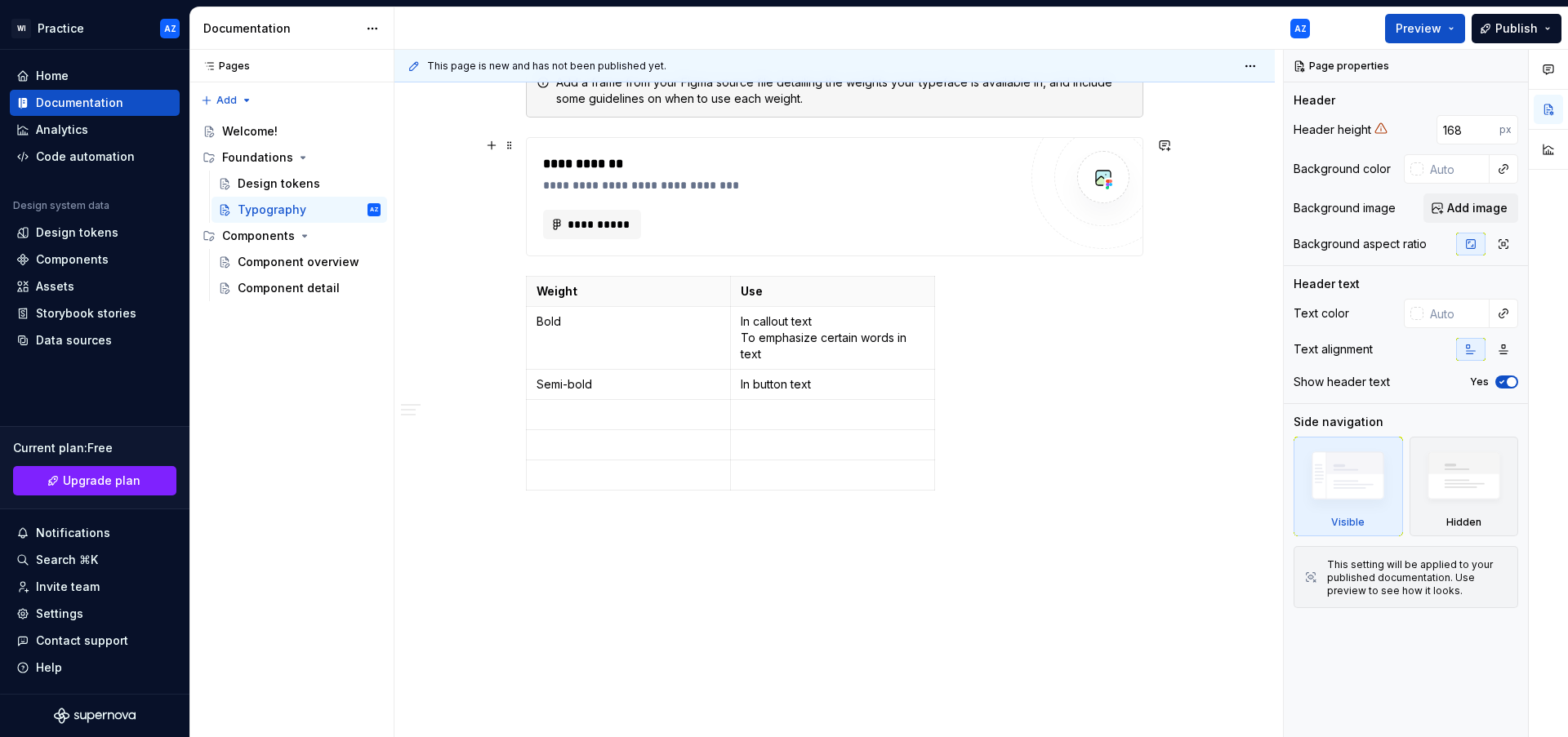
scroll to position [1116, 0]
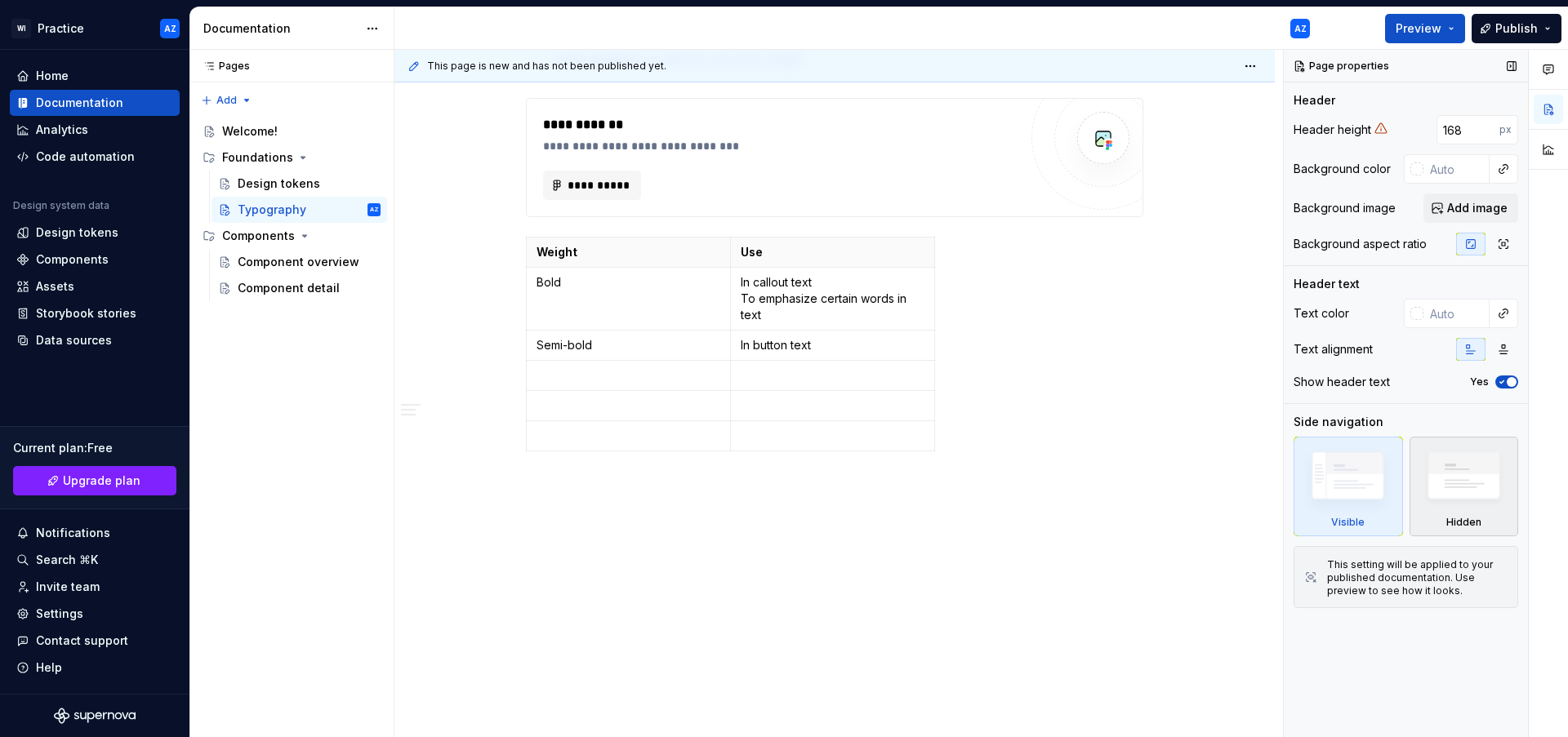
click at [1497, 466] on img at bounding box center [1463, 480] width 94 height 72
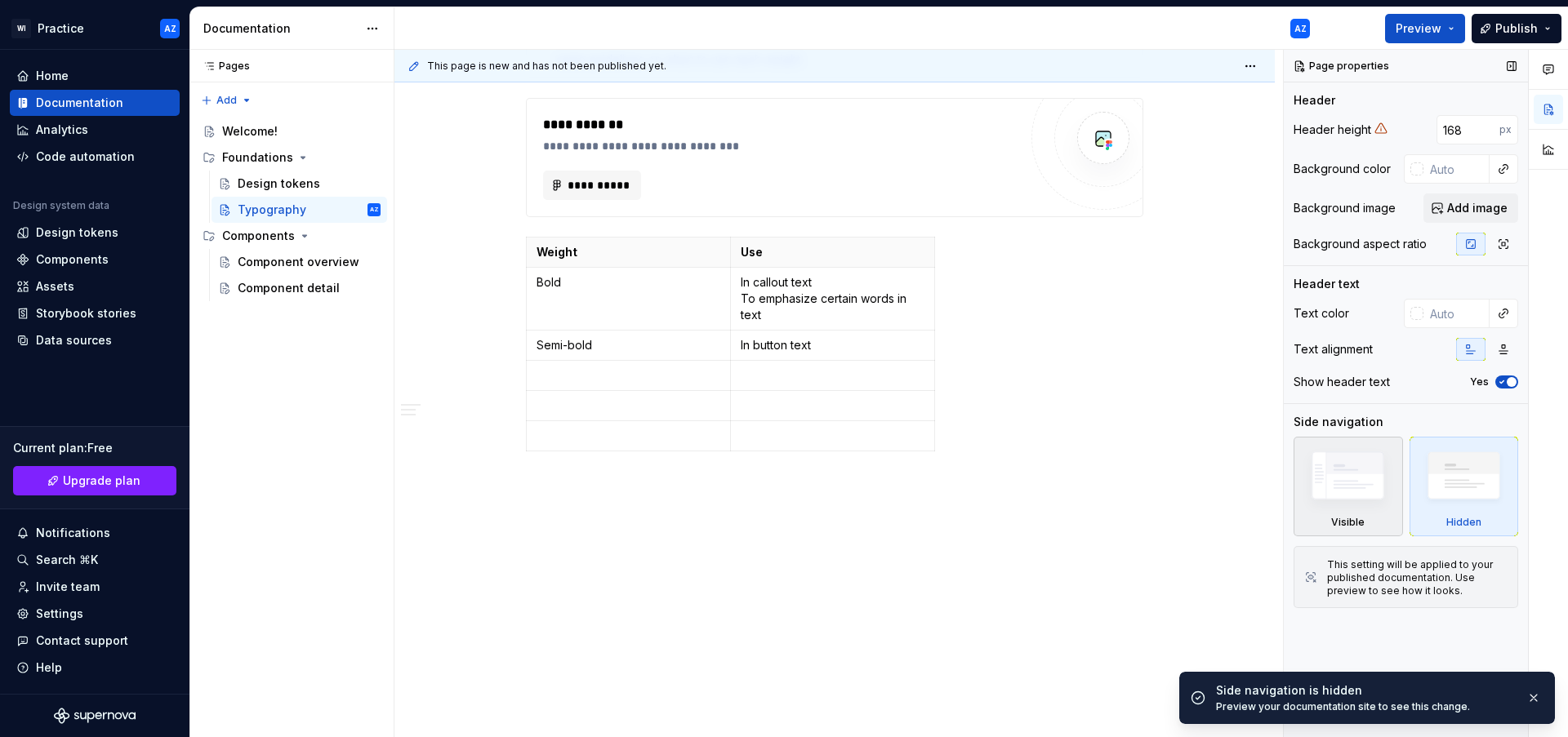
click at [1375, 492] on img at bounding box center [1347, 479] width 94 height 71
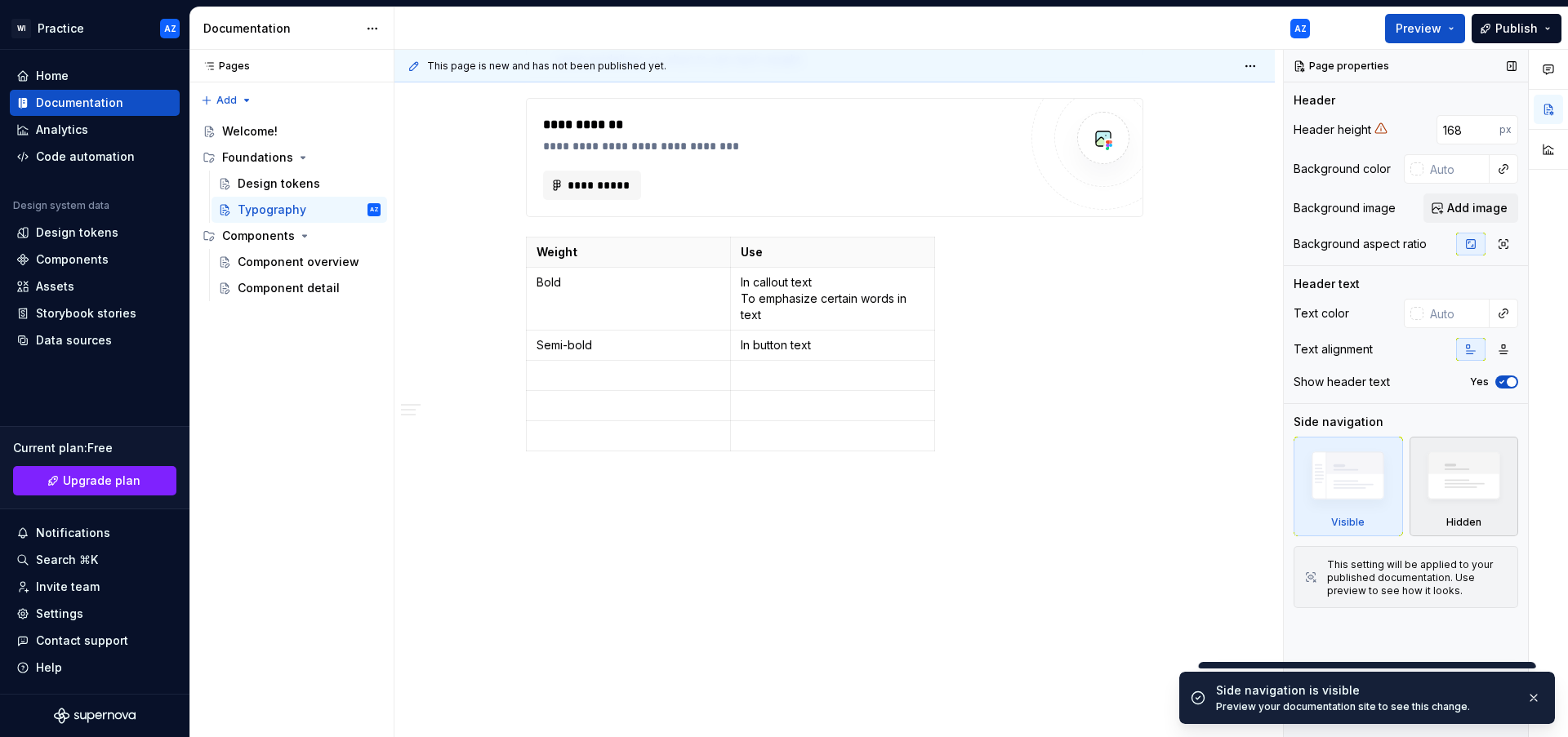
click at [1479, 484] on img at bounding box center [1463, 480] width 94 height 72
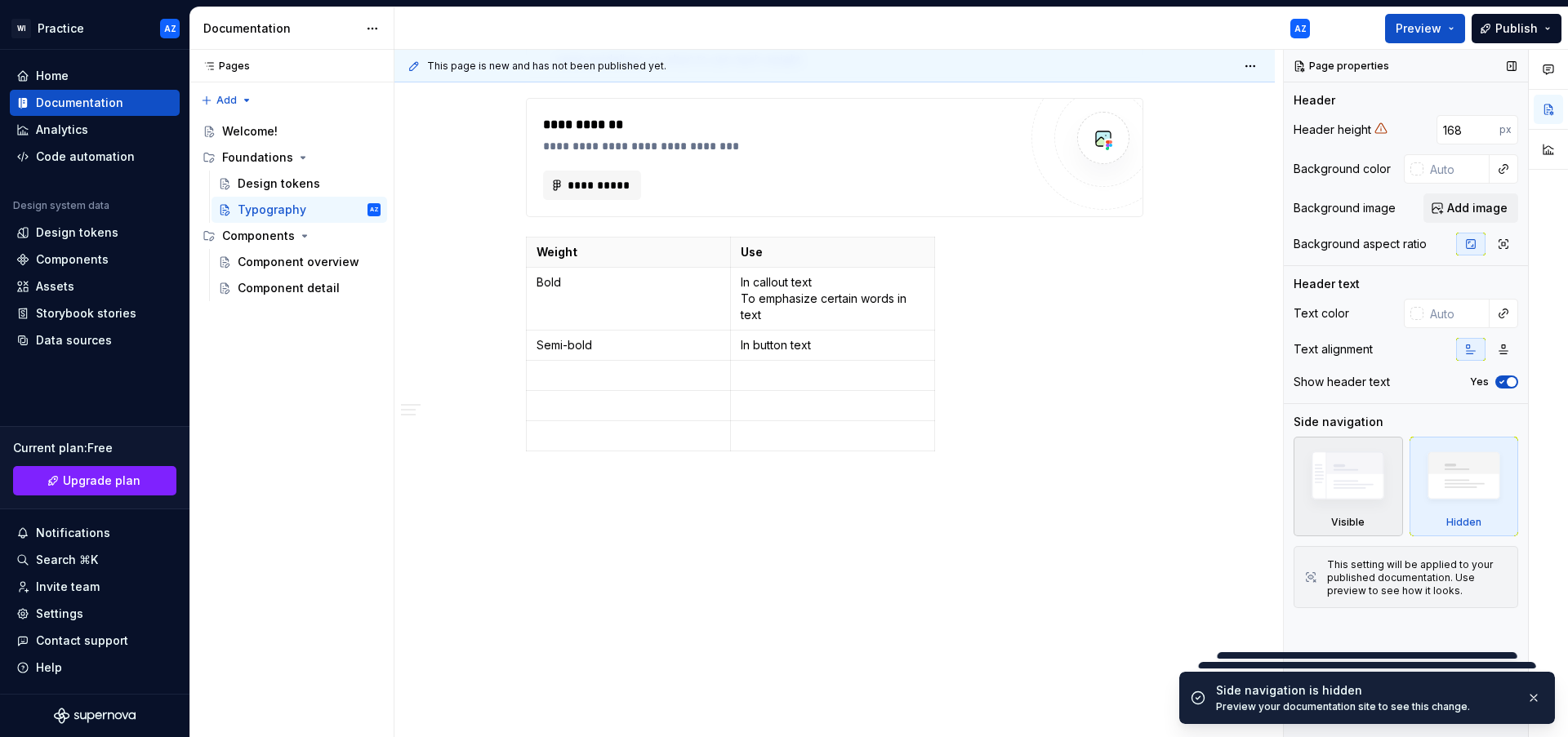
click at [1375, 499] on img at bounding box center [1347, 479] width 94 height 71
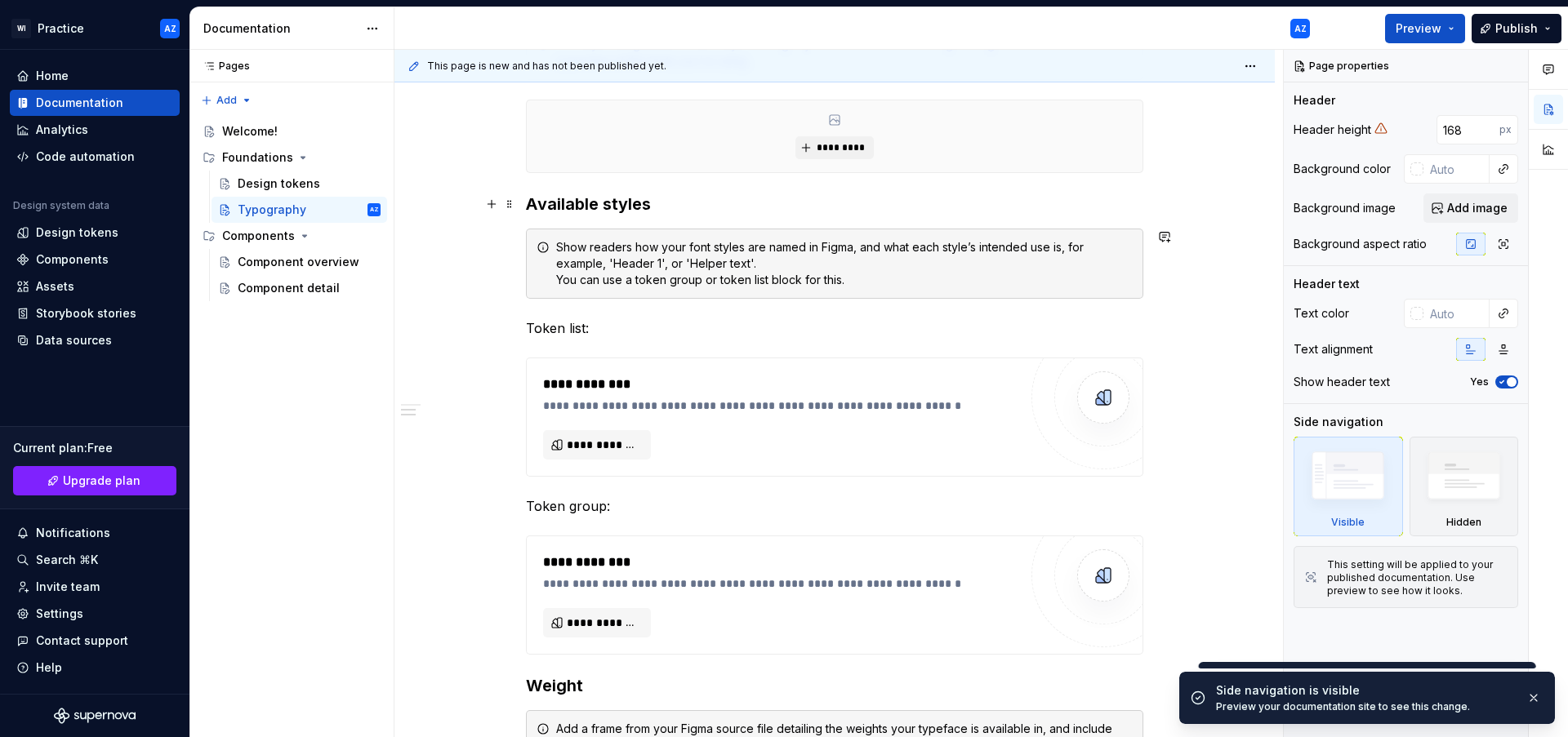
scroll to position [0, 0]
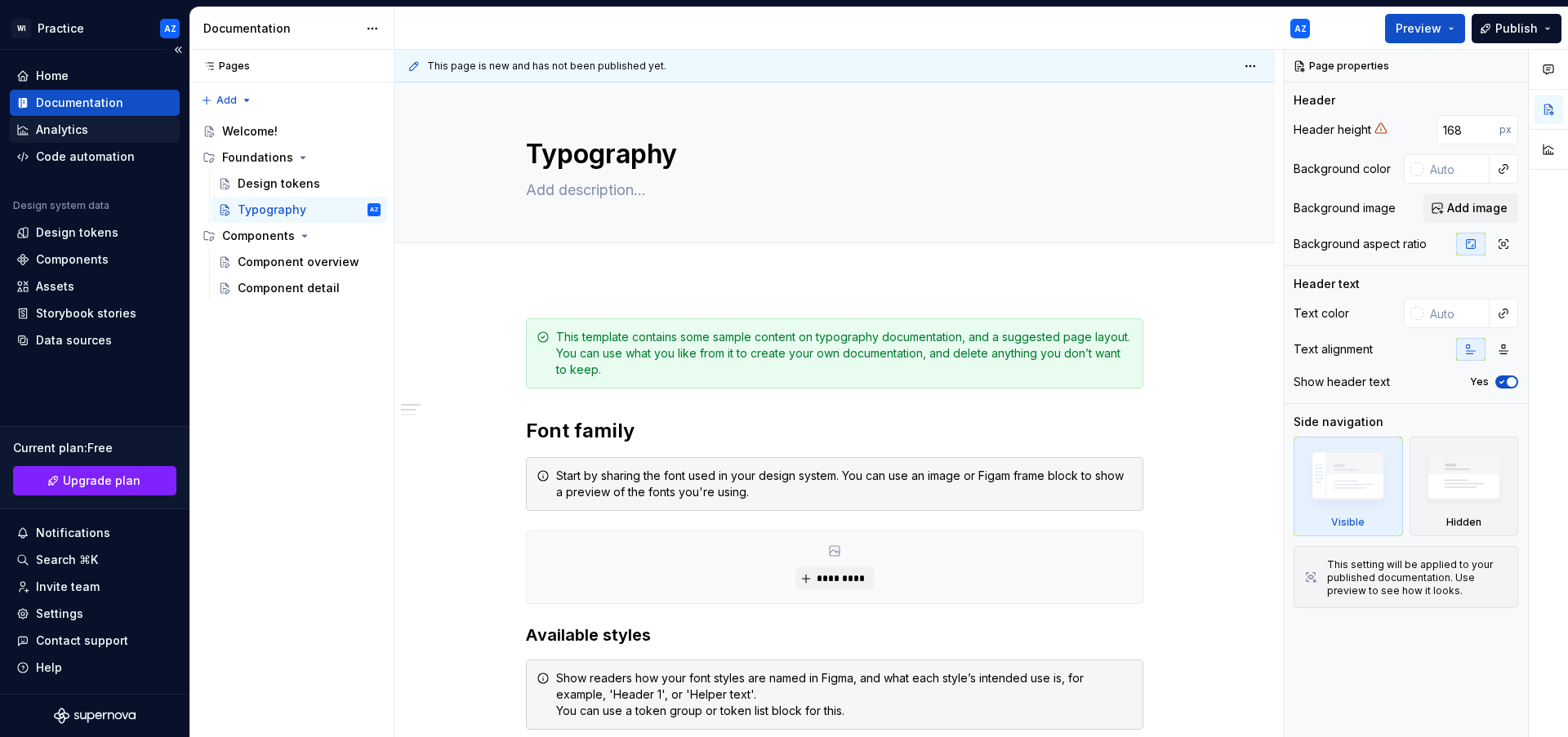
click at [115, 135] on div "Analytics" at bounding box center [95, 130] width 157 height 17
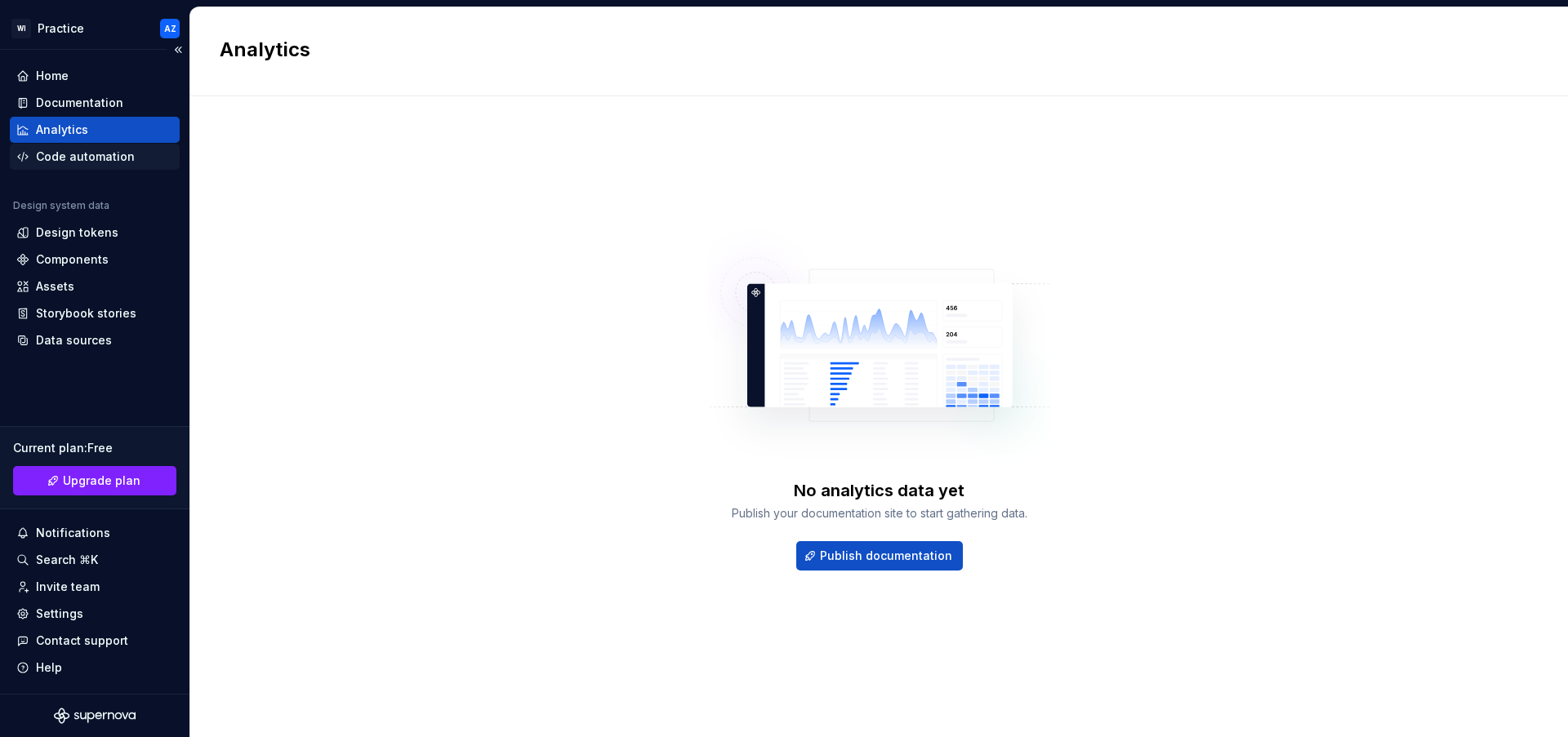
click at [99, 151] on div "Code automation" at bounding box center [85, 157] width 98 height 17
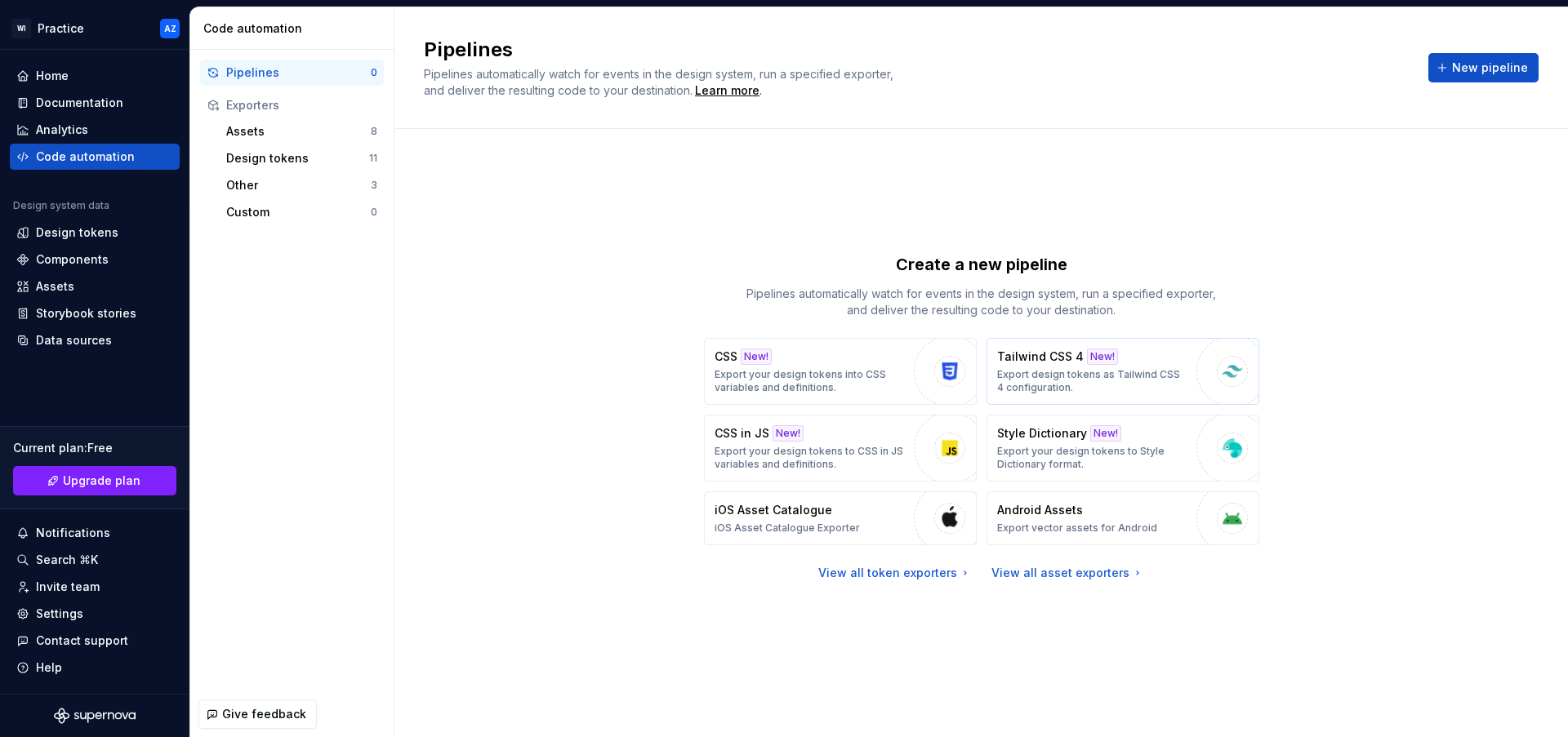
click at [1043, 379] on p "Export design tokens as Tailwind CSS 4 configuration." at bounding box center [1092, 381] width 191 height 26
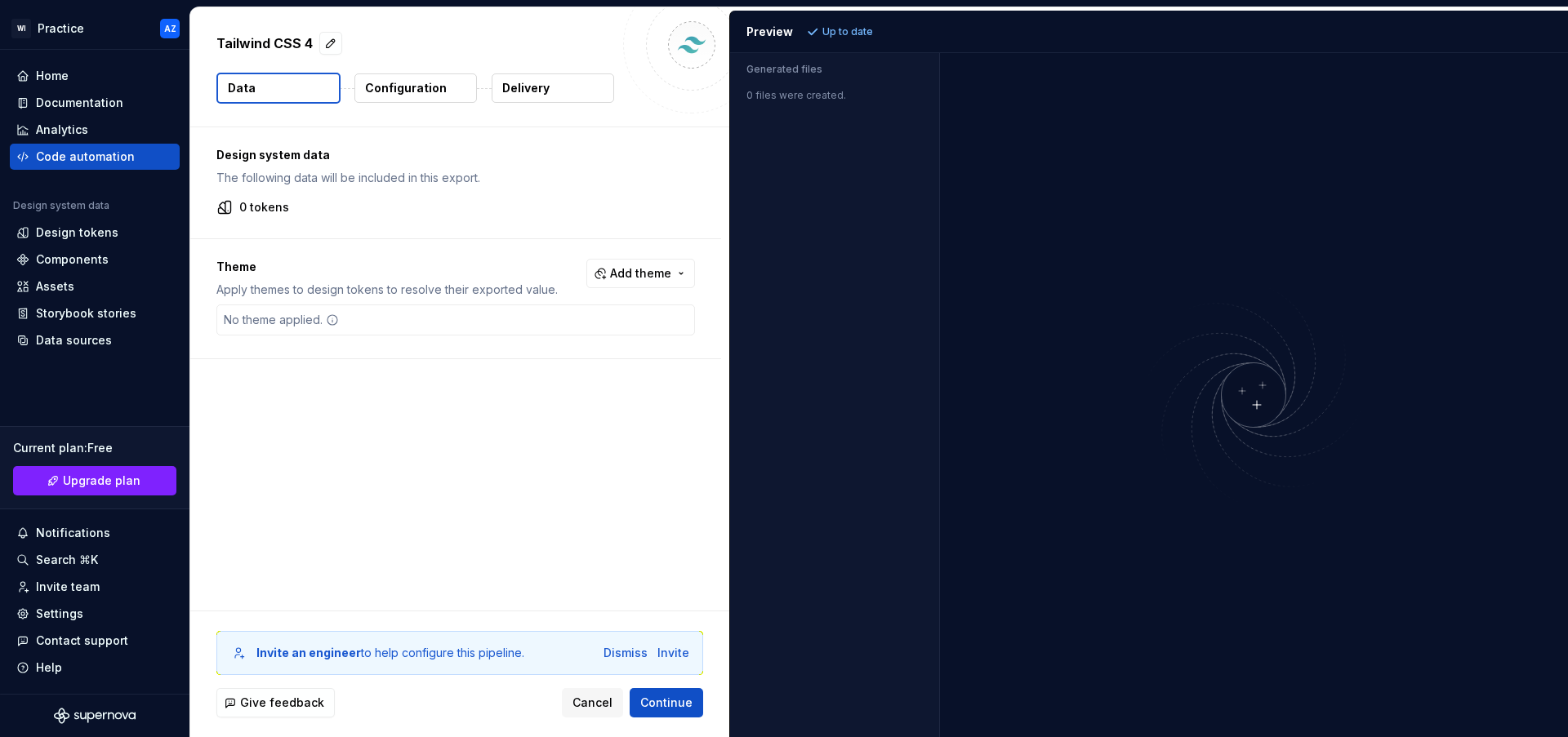
click at [390, 92] on p "Configuration" at bounding box center [406, 88] width 82 height 17
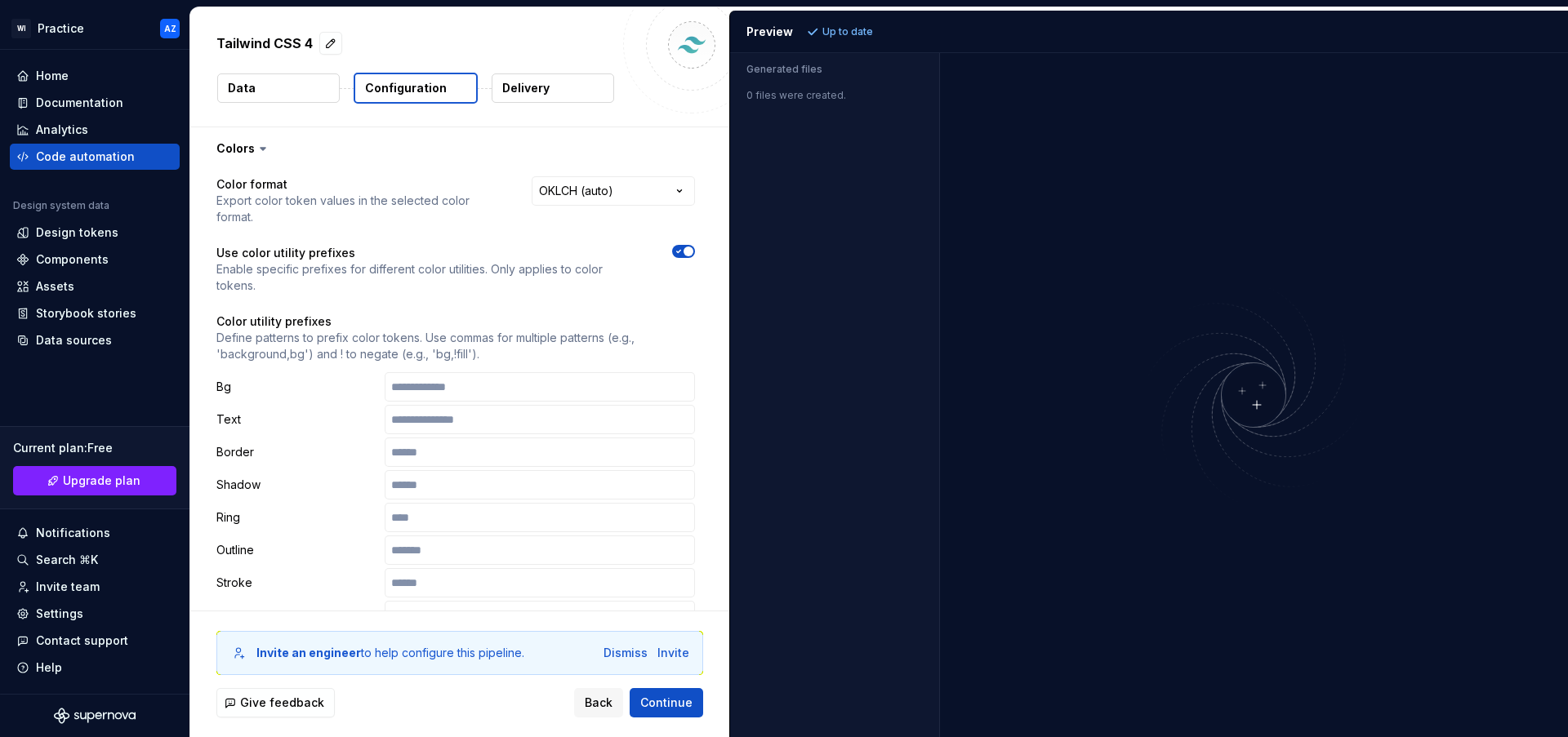
click at [500, 90] on button "Delivery" at bounding box center [552, 88] width 123 height 29
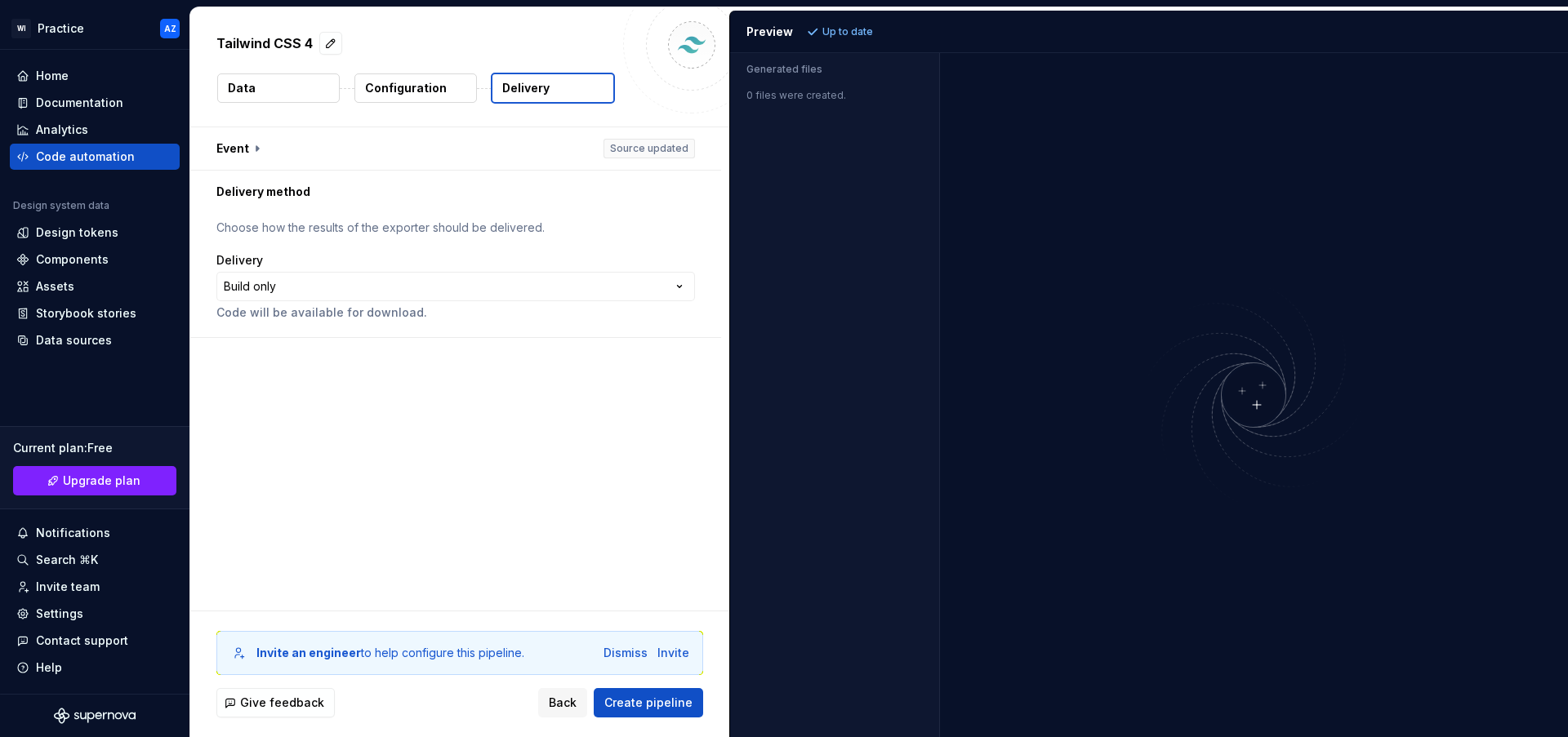
click at [244, 93] on p "Data" at bounding box center [241, 88] width 28 height 17
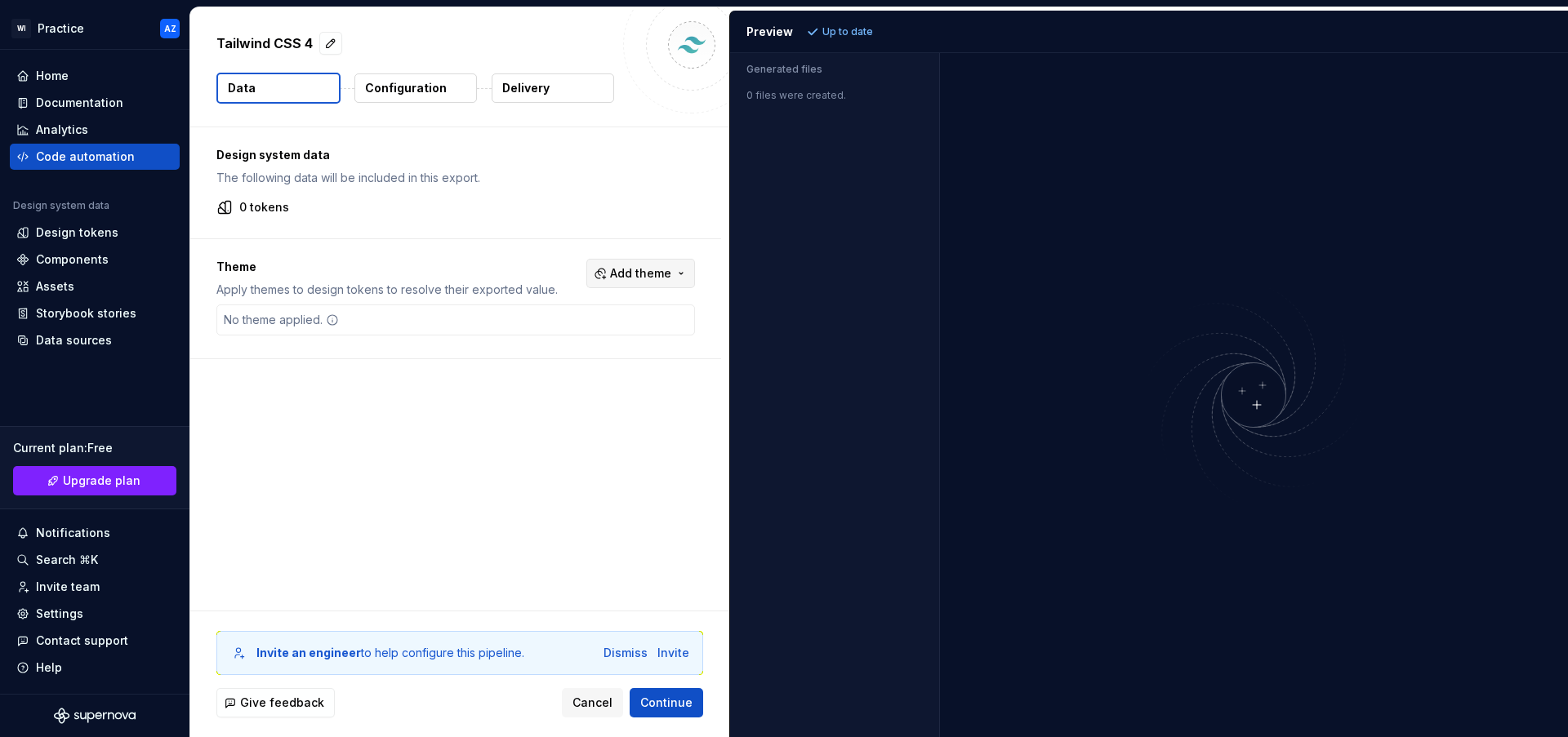
click at [635, 269] on span "Add theme" at bounding box center [640, 273] width 61 height 17
click at [522, 338] on div "Suggestions" at bounding box center [516, 338] width 13 height 13
click at [452, 400] on html "WI Practice AZ Home Documentation Analytics Code automation Design system data …" at bounding box center [784, 368] width 1568 height 737
click at [827, 27] on span "Refresh preview" at bounding box center [864, 32] width 82 height 13
click at [247, 211] on p "0 tokens" at bounding box center [264, 208] width 50 height 17
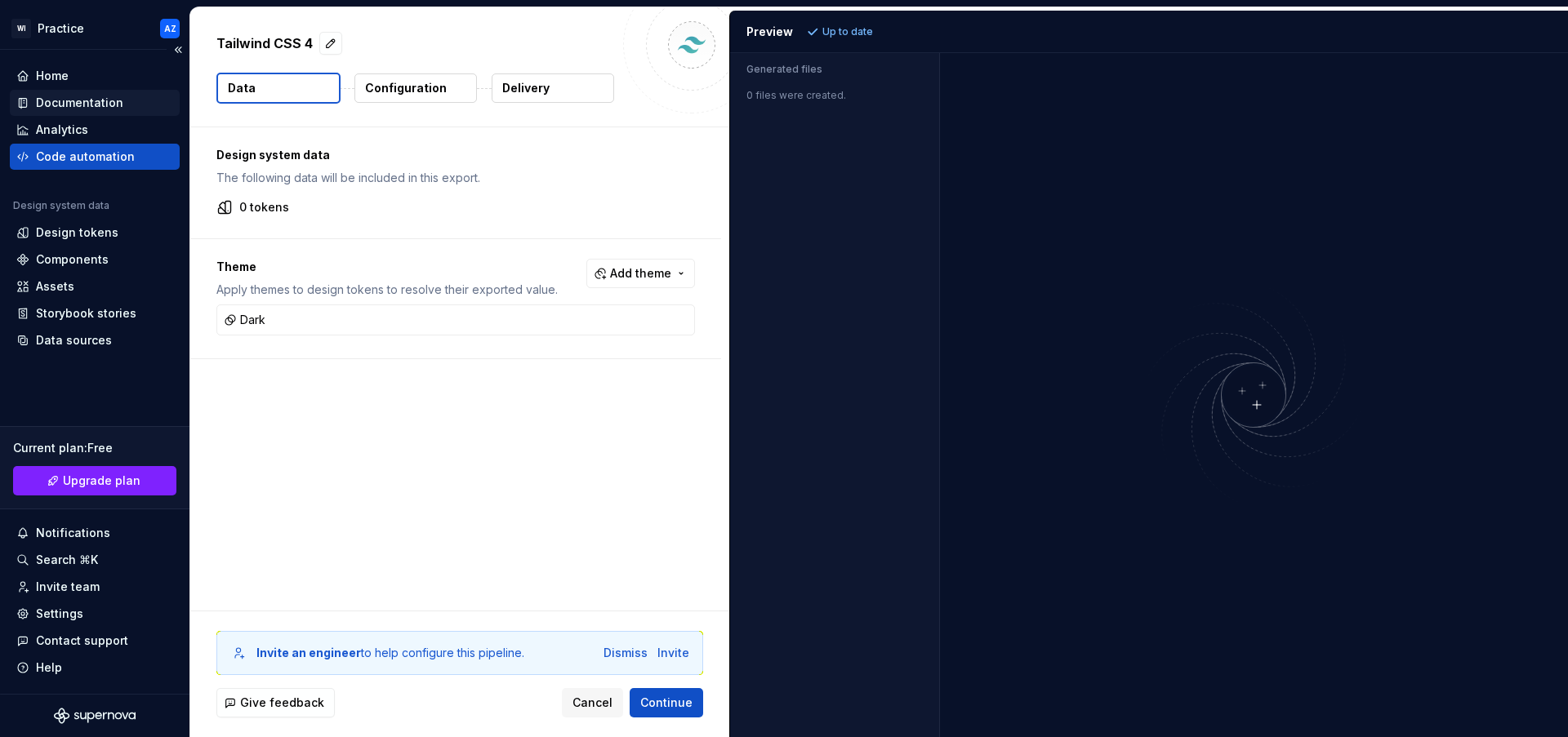
click at [54, 104] on div "Documentation" at bounding box center [79, 103] width 88 height 17
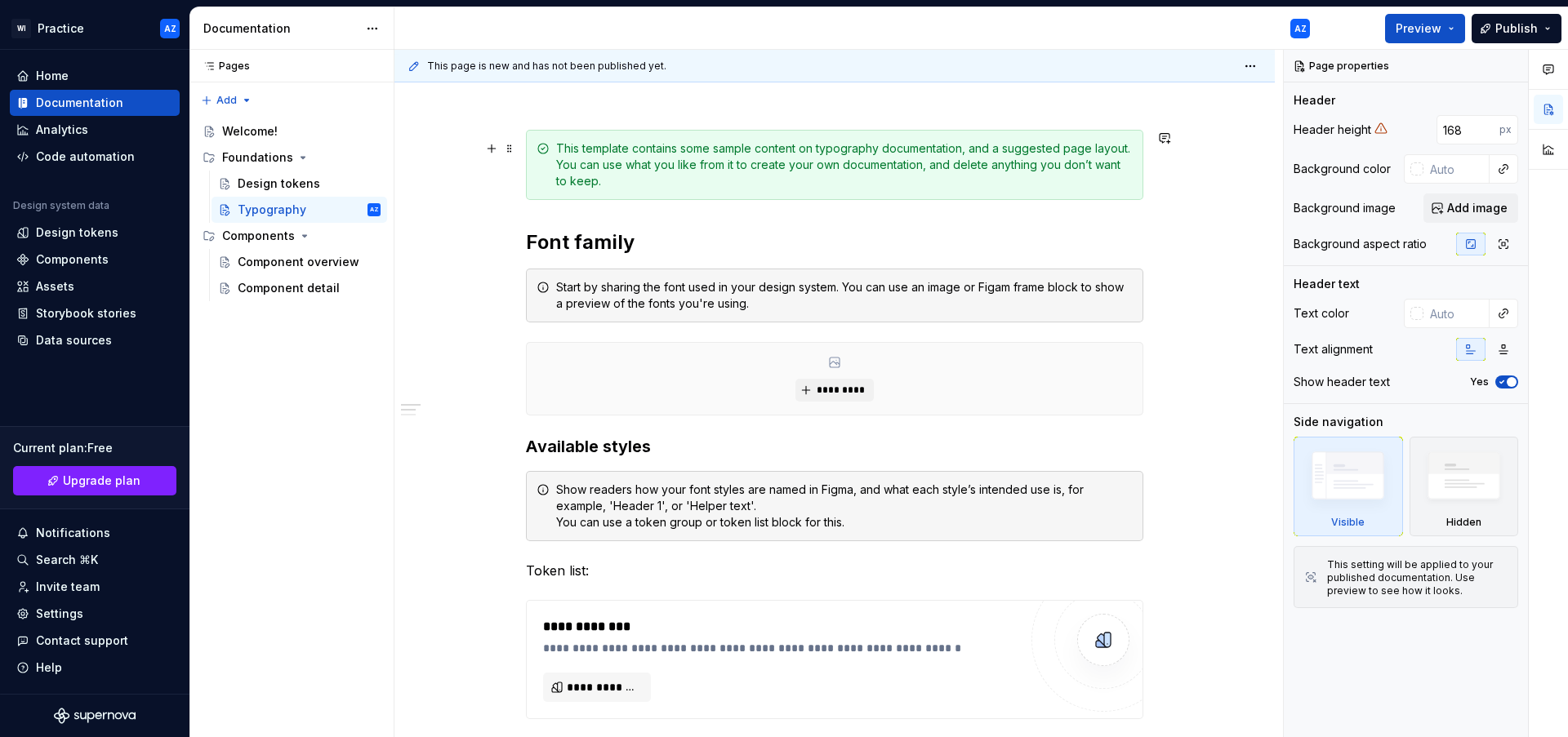
scroll to position [196, 0]
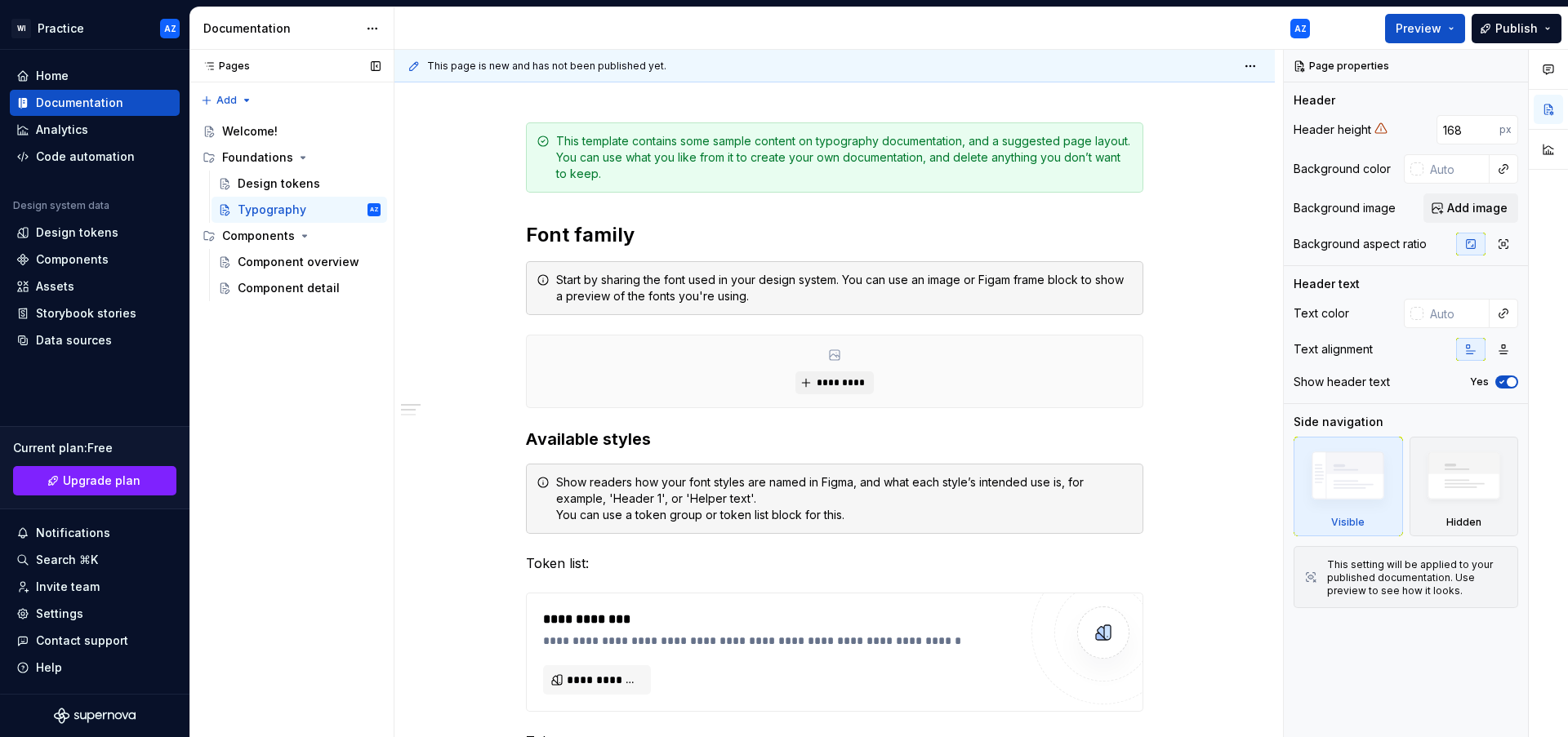
type textarea "*"
